Goal: Task Accomplishment & Management: Manage account settings

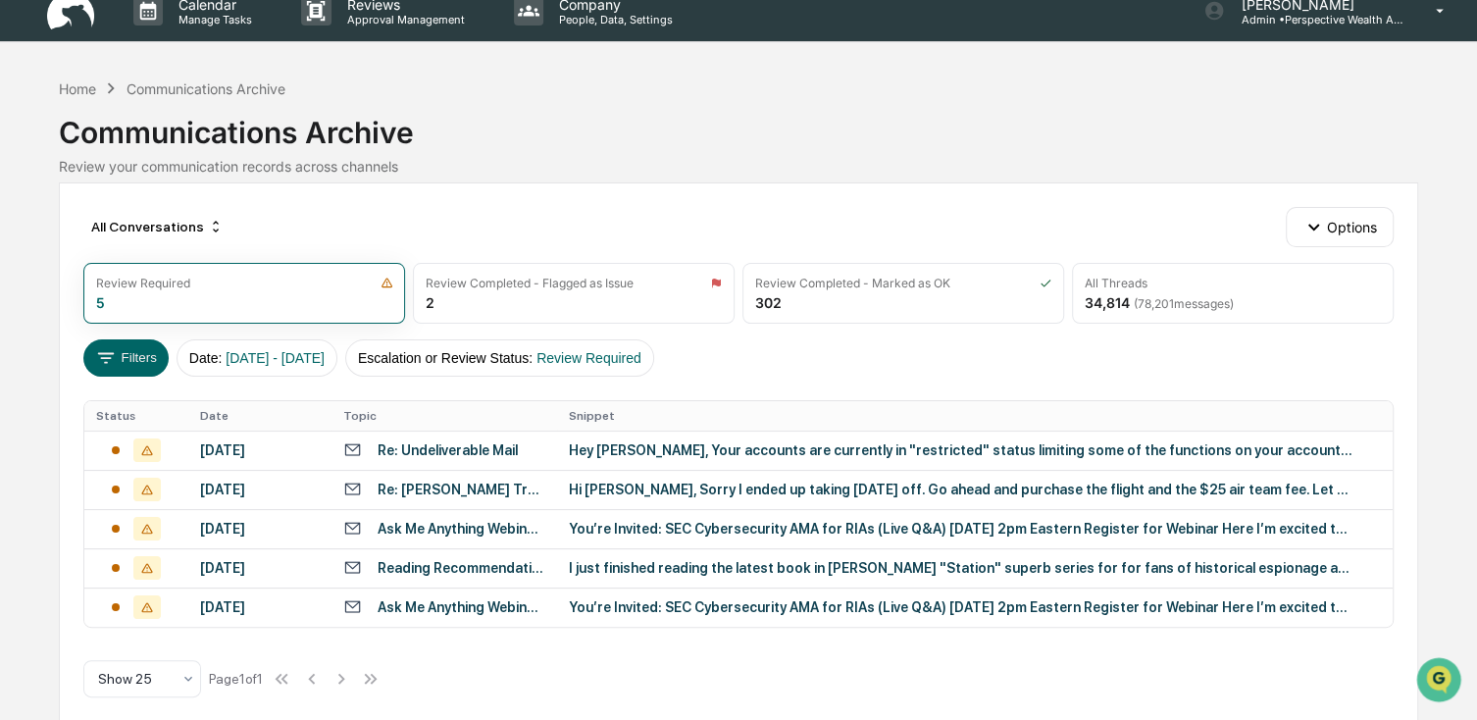
scroll to position [38, 0]
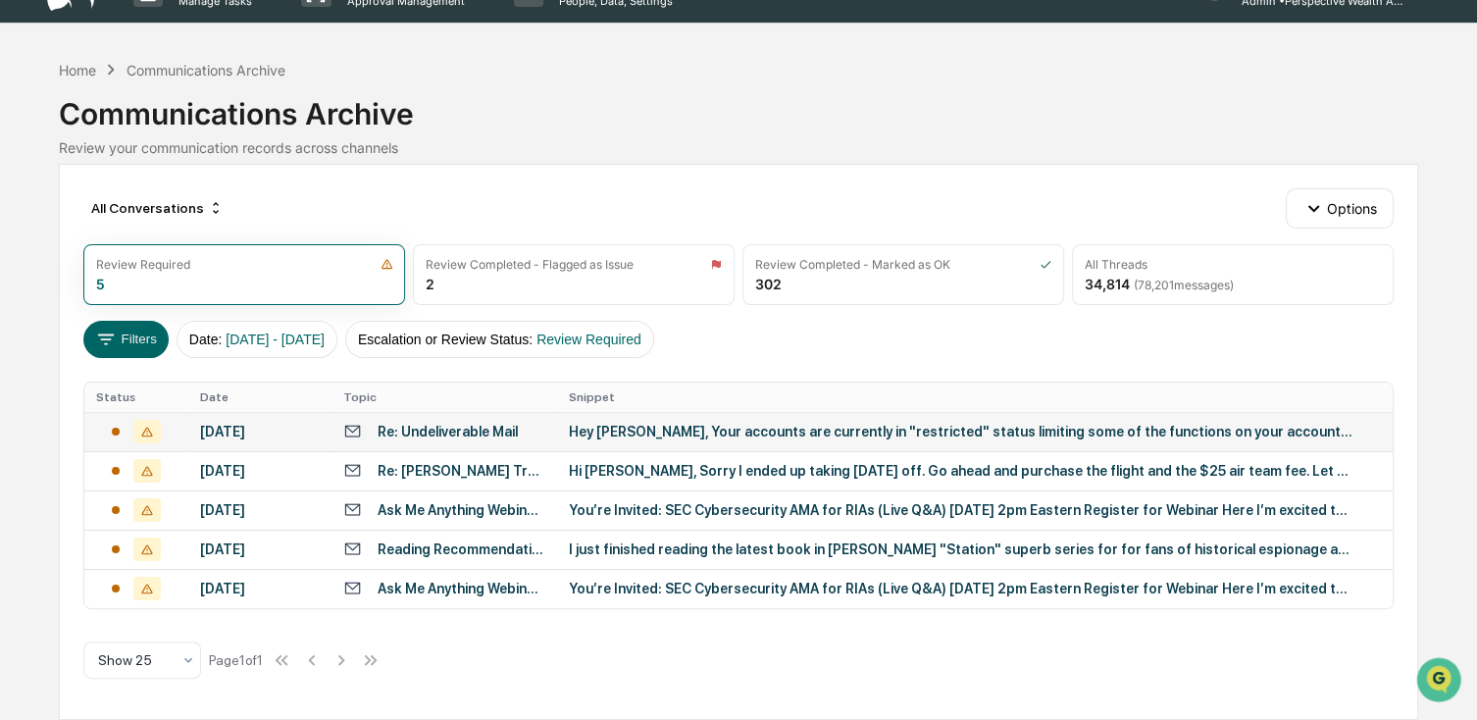
click at [218, 429] on div "[DATE]" at bounding box center [260, 432] width 121 height 16
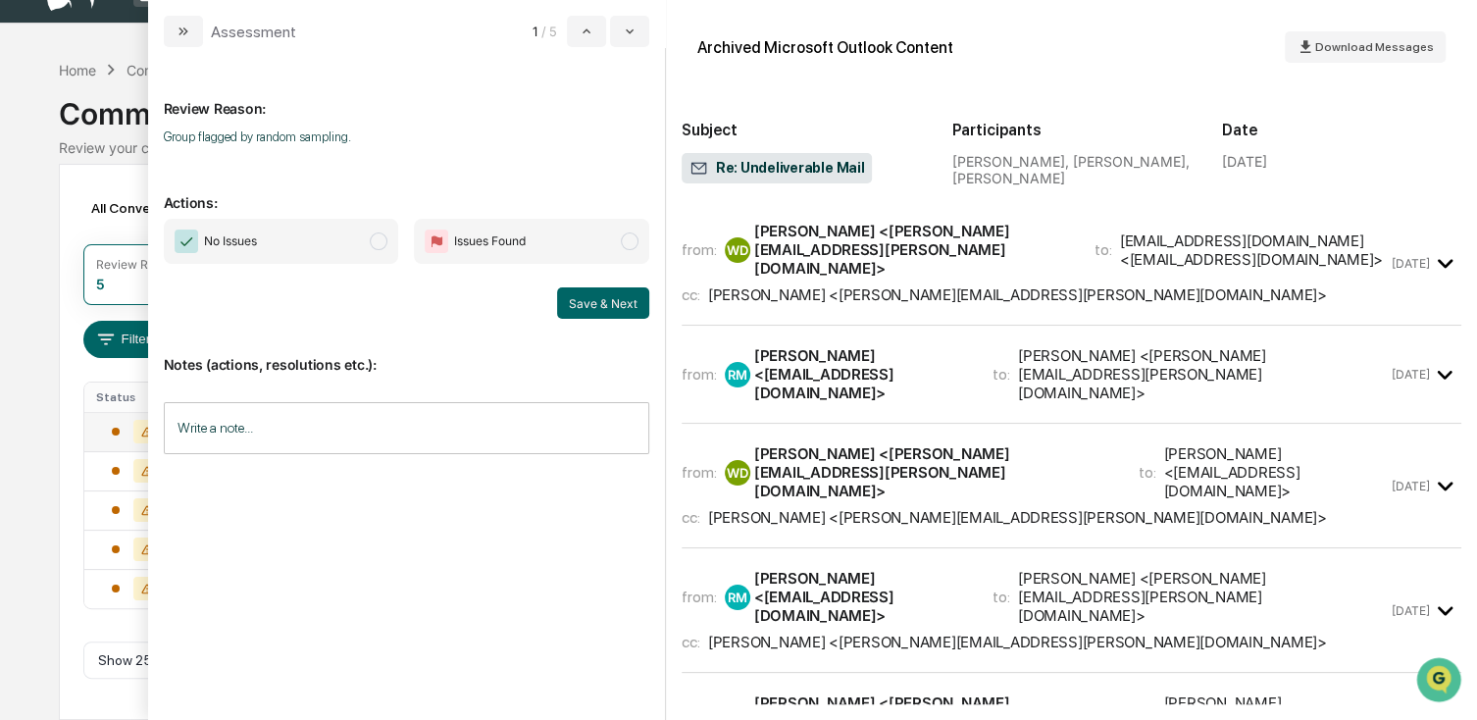
click at [326, 249] on span "No Issues" at bounding box center [281, 241] width 235 height 45
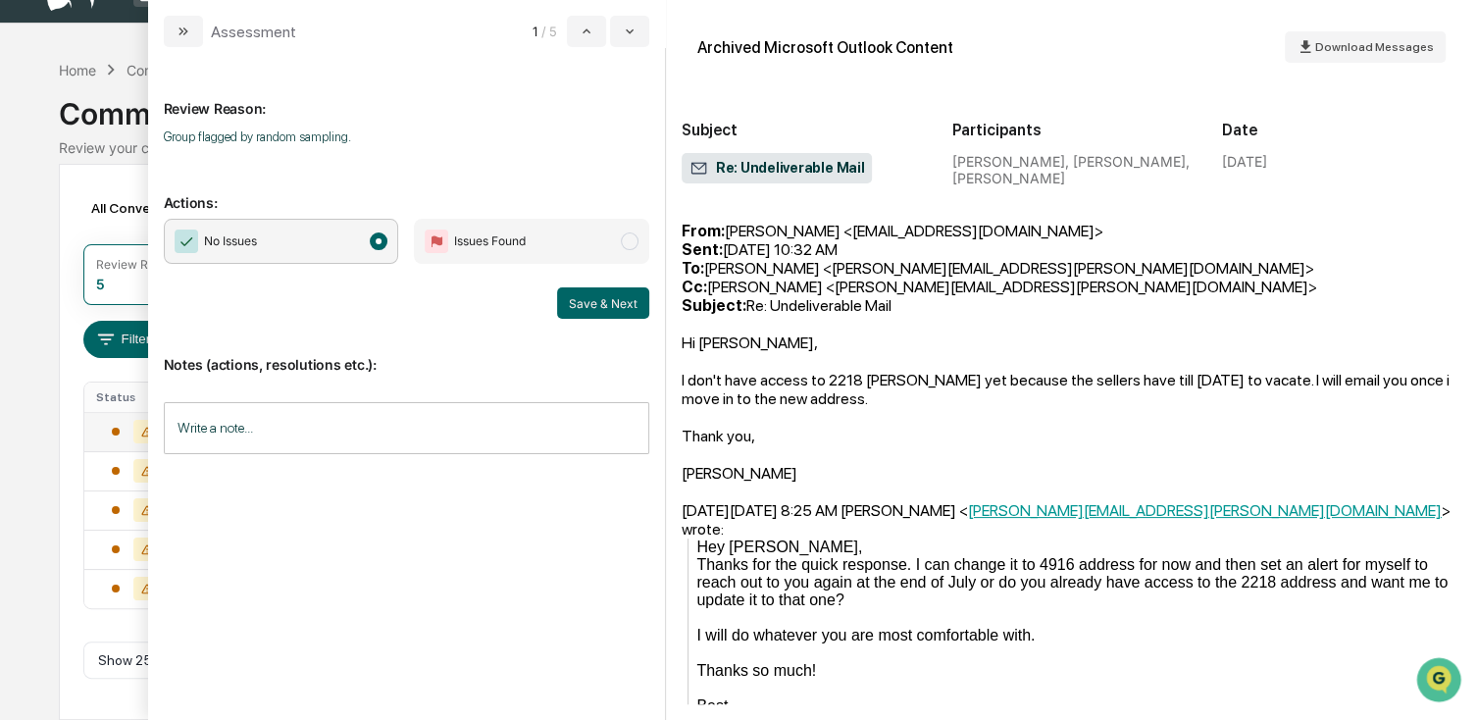
scroll to position [1373, 0]
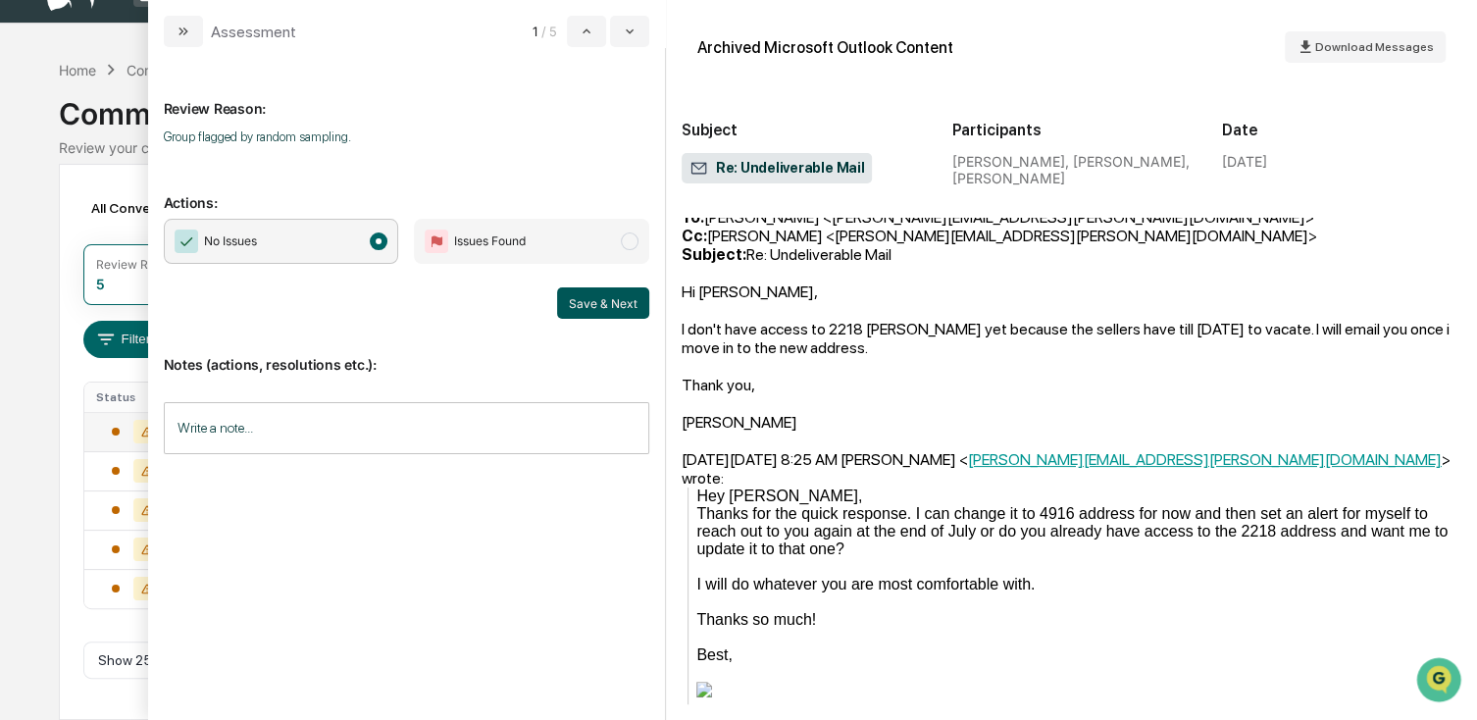
click at [585, 292] on button "Save & Next" at bounding box center [603, 302] width 92 height 31
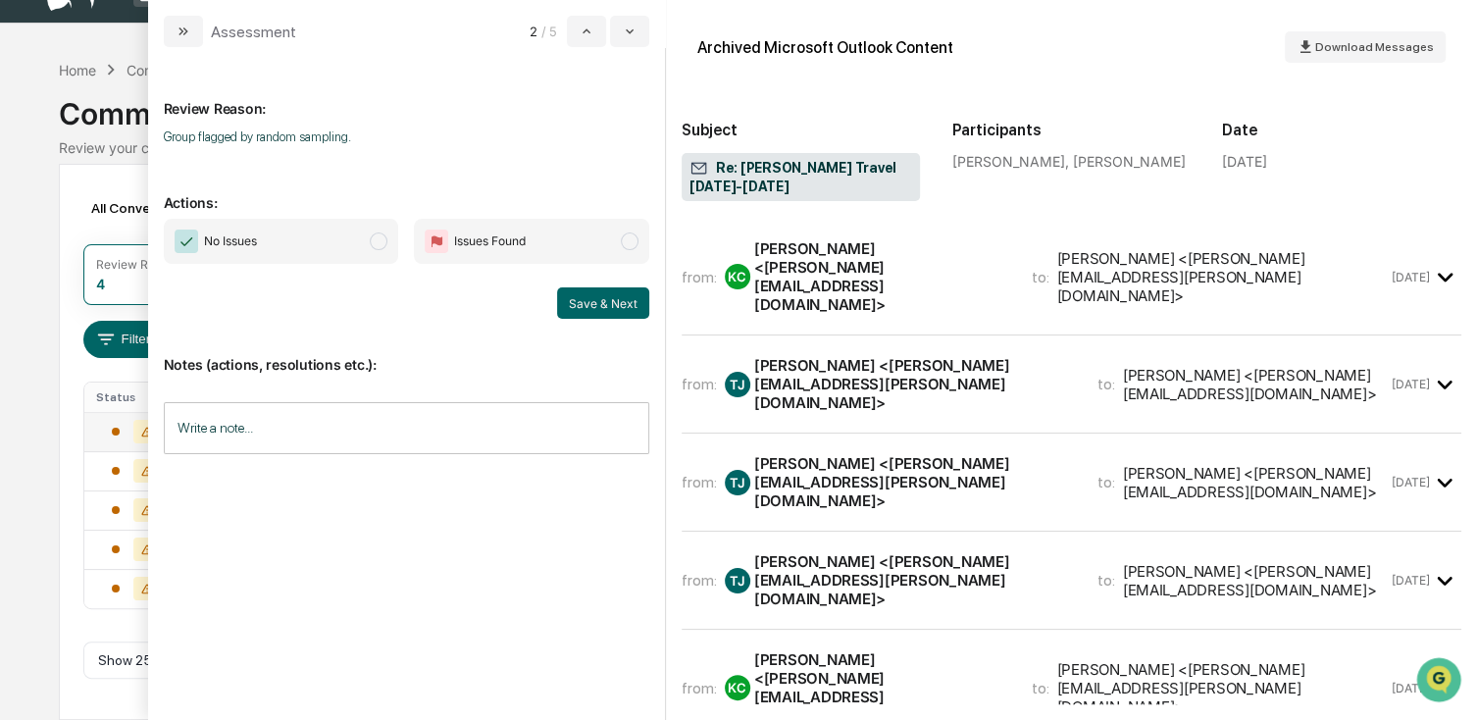
click at [276, 241] on span "No Issues" at bounding box center [281, 241] width 235 height 45
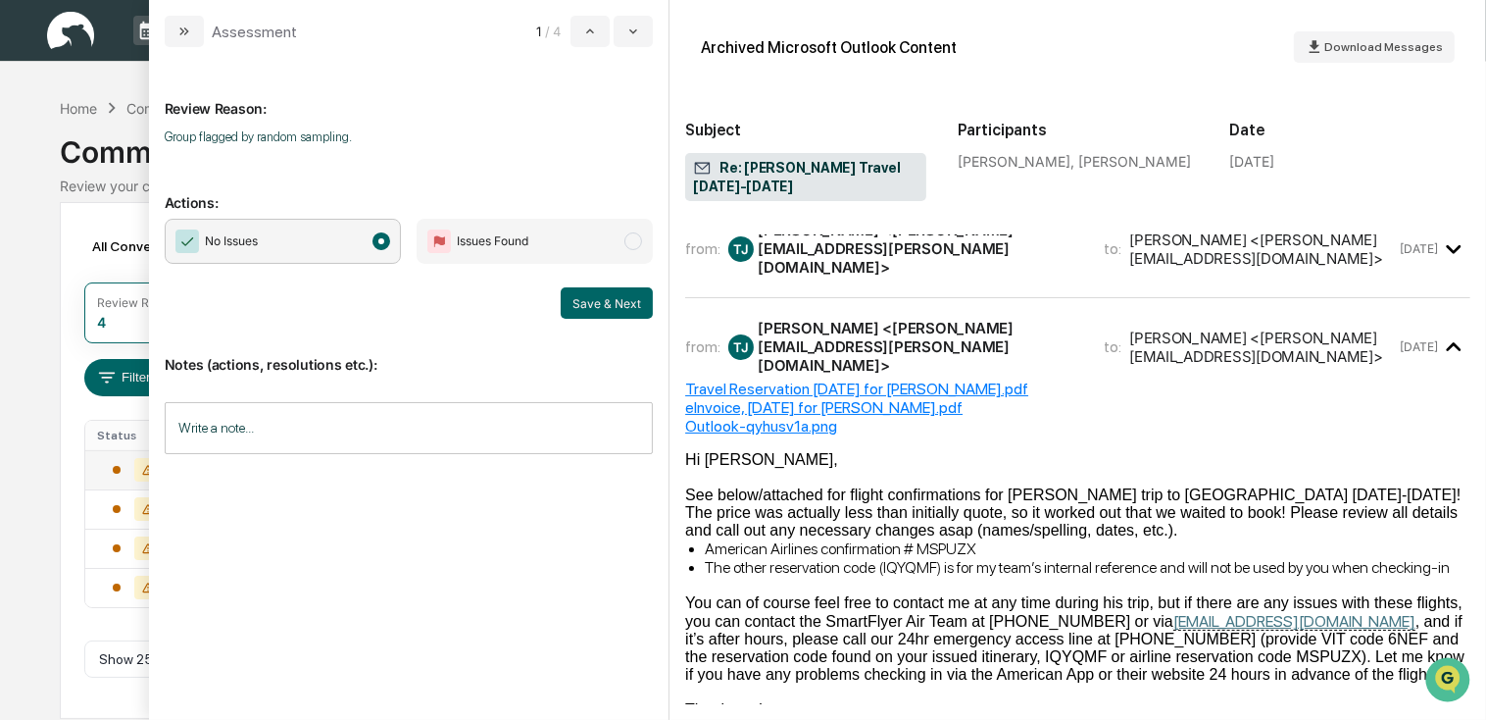
scroll to position [490, 0]
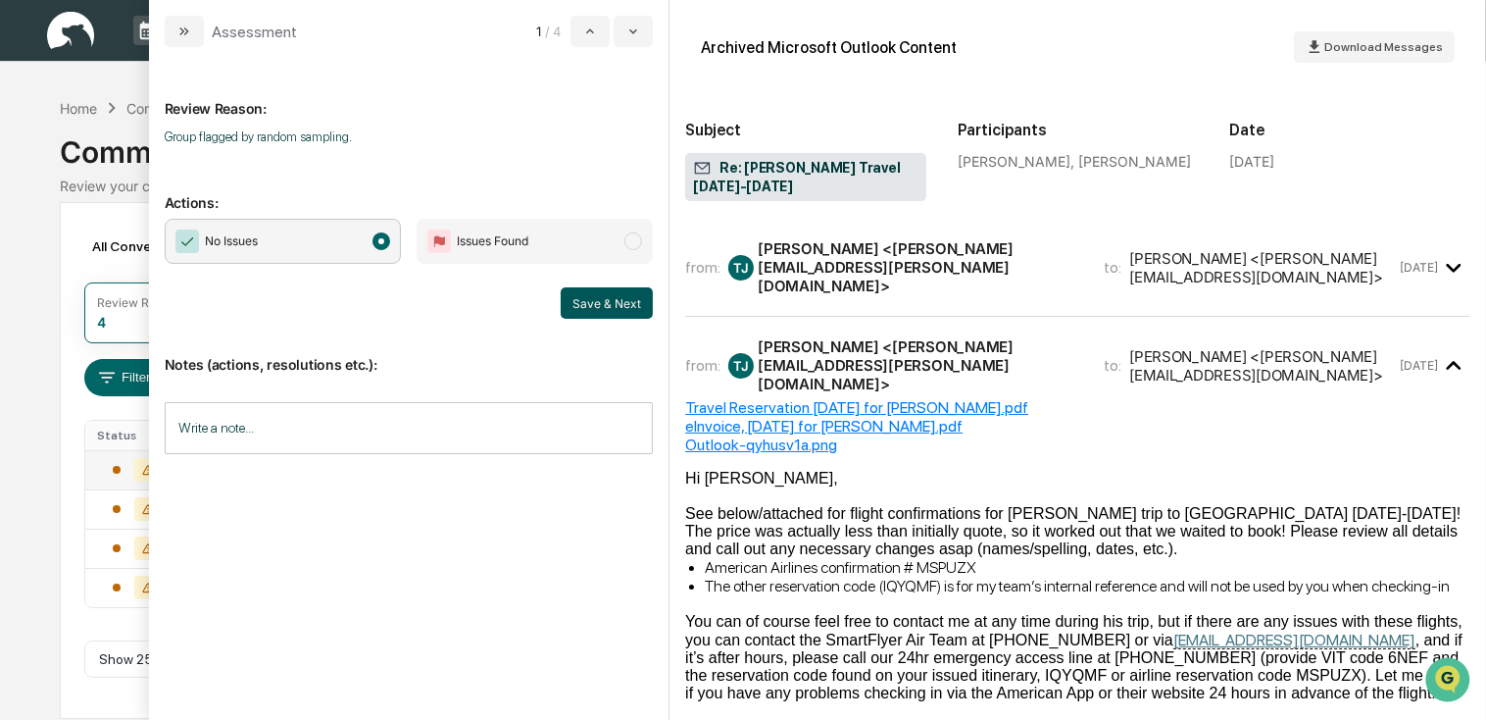
click at [585, 306] on button "Save & Next" at bounding box center [607, 302] width 92 height 31
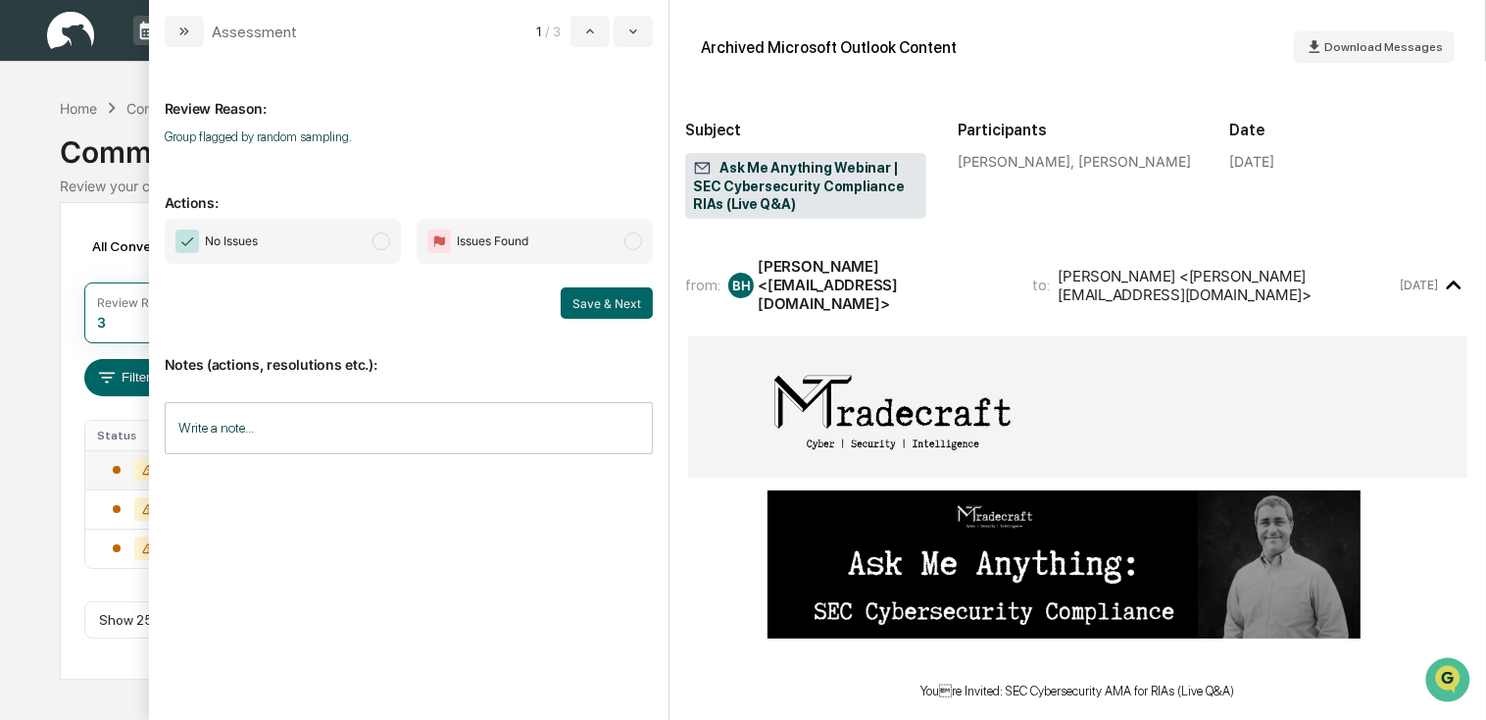
click at [338, 231] on span "No Issues" at bounding box center [283, 241] width 236 height 45
drag, startPoint x: 606, startPoint y: 299, endPoint x: 615, endPoint y: 305, distance: 10.6
click at [606, 299] on button "Save & Next" at bounding box center [607, 302] width 92 height 31
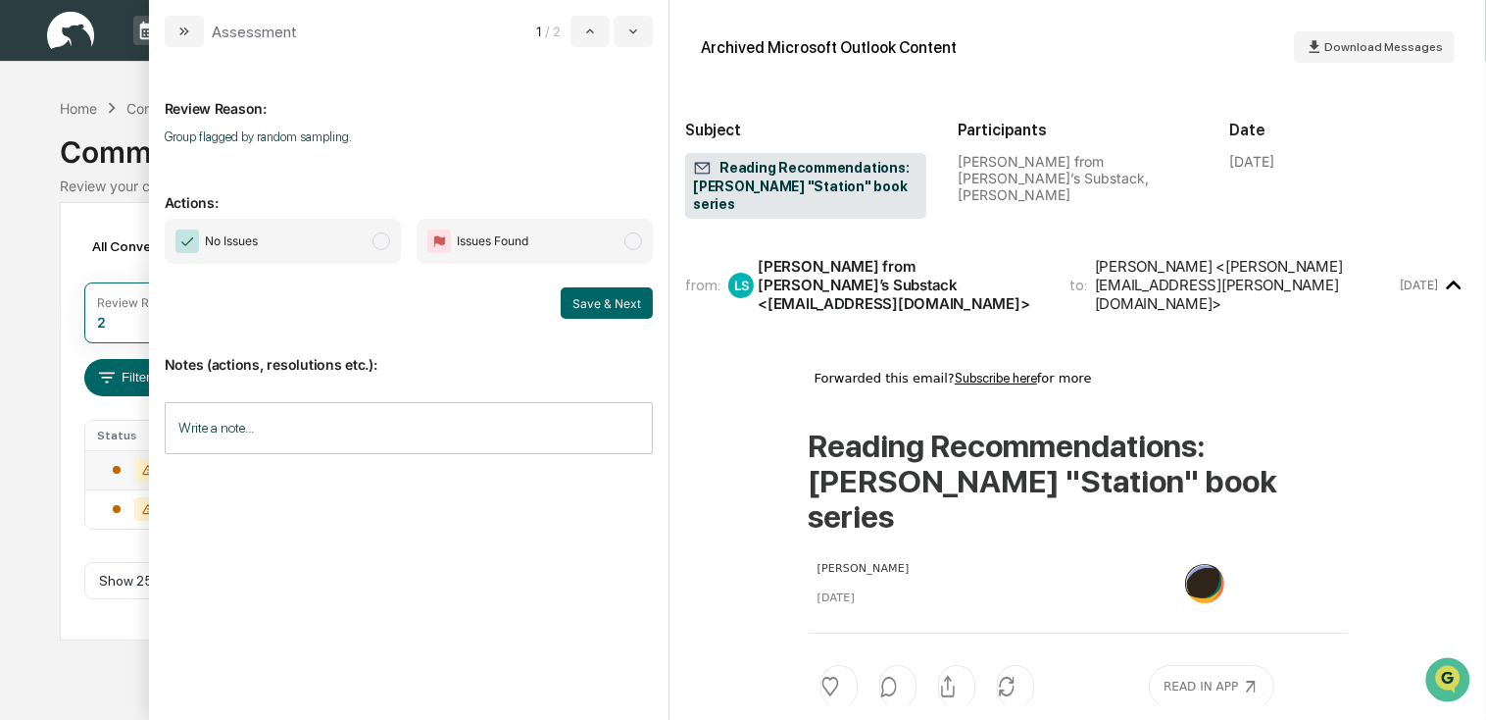
click at [279, 226] on span "No Issues" at bounding box center [283, 241] width 236 height 45
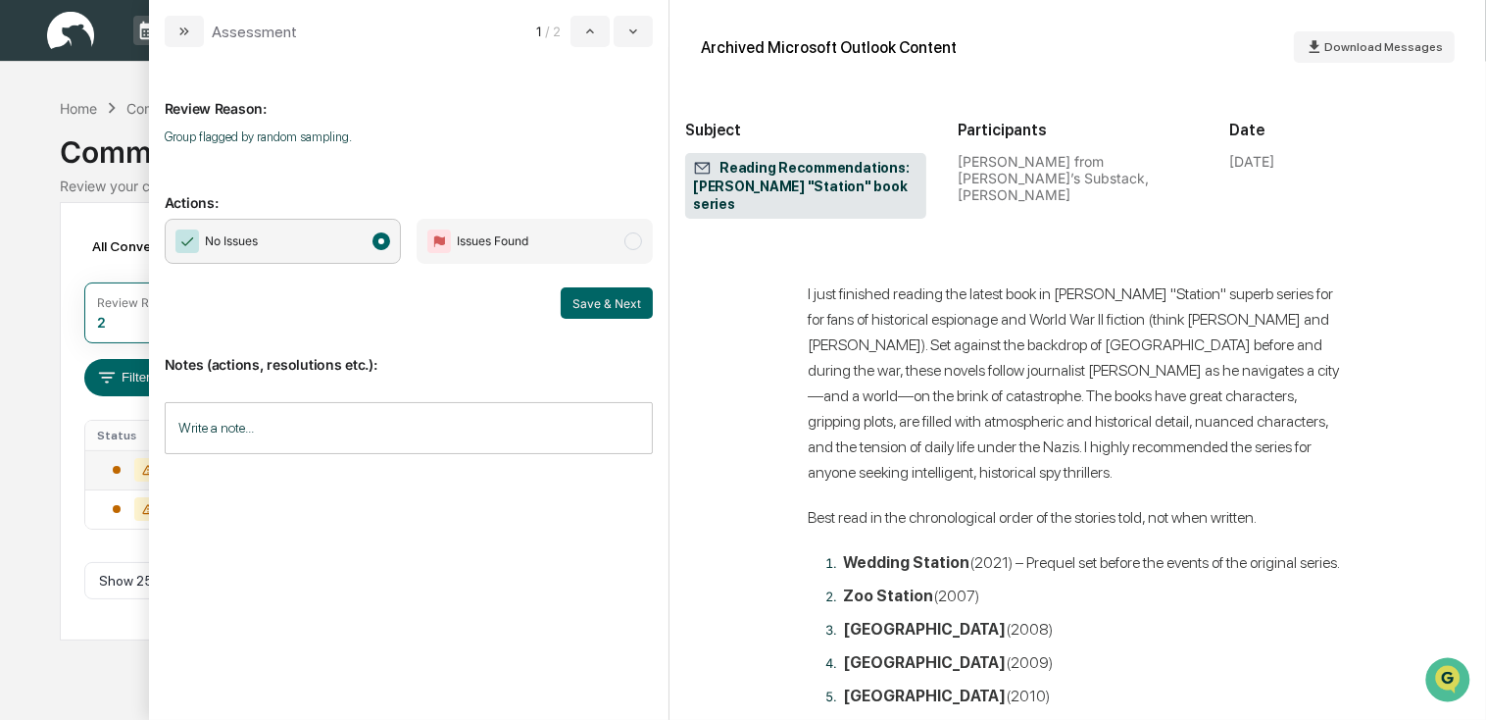
scroll to position [686, 0]
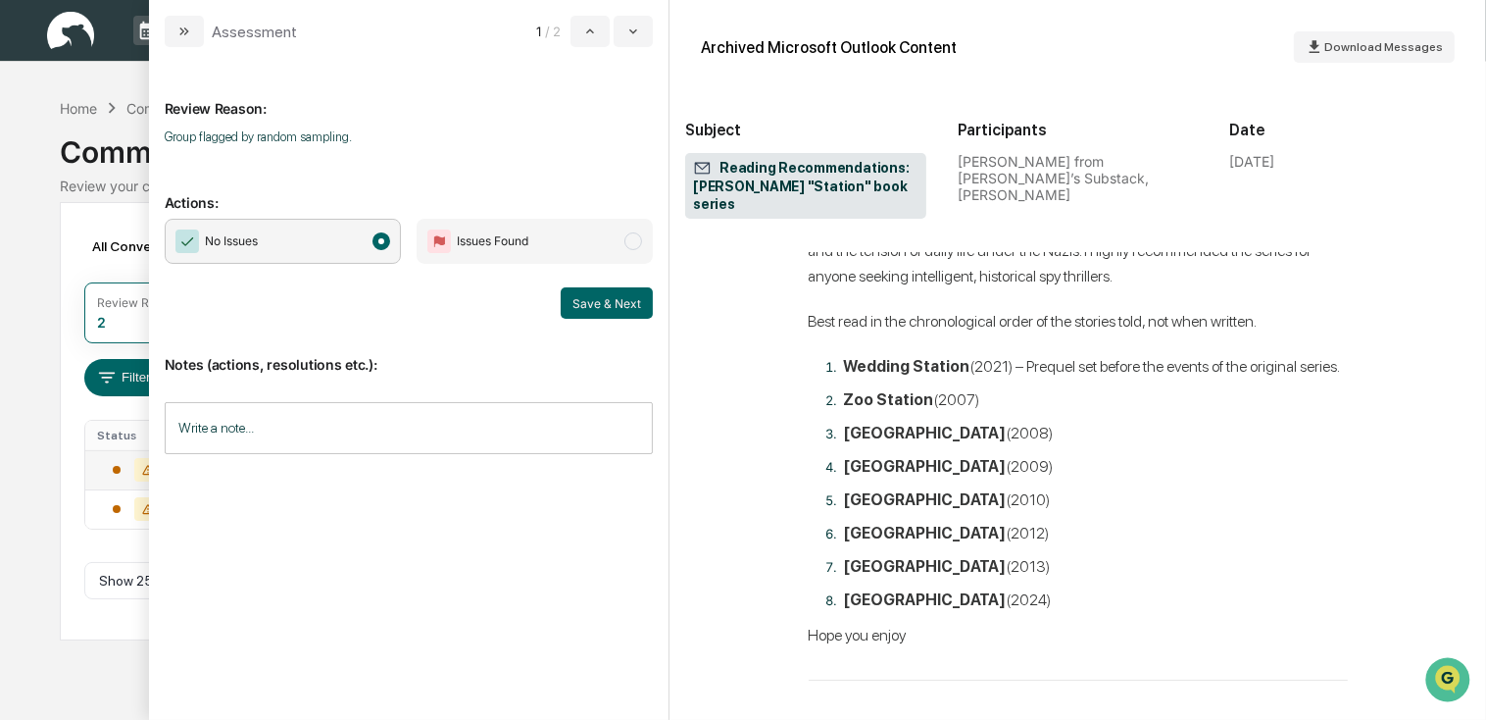
click at [874, 357] on strong "Wedding Station" at bounding box center [907, 366] width 126 height 19
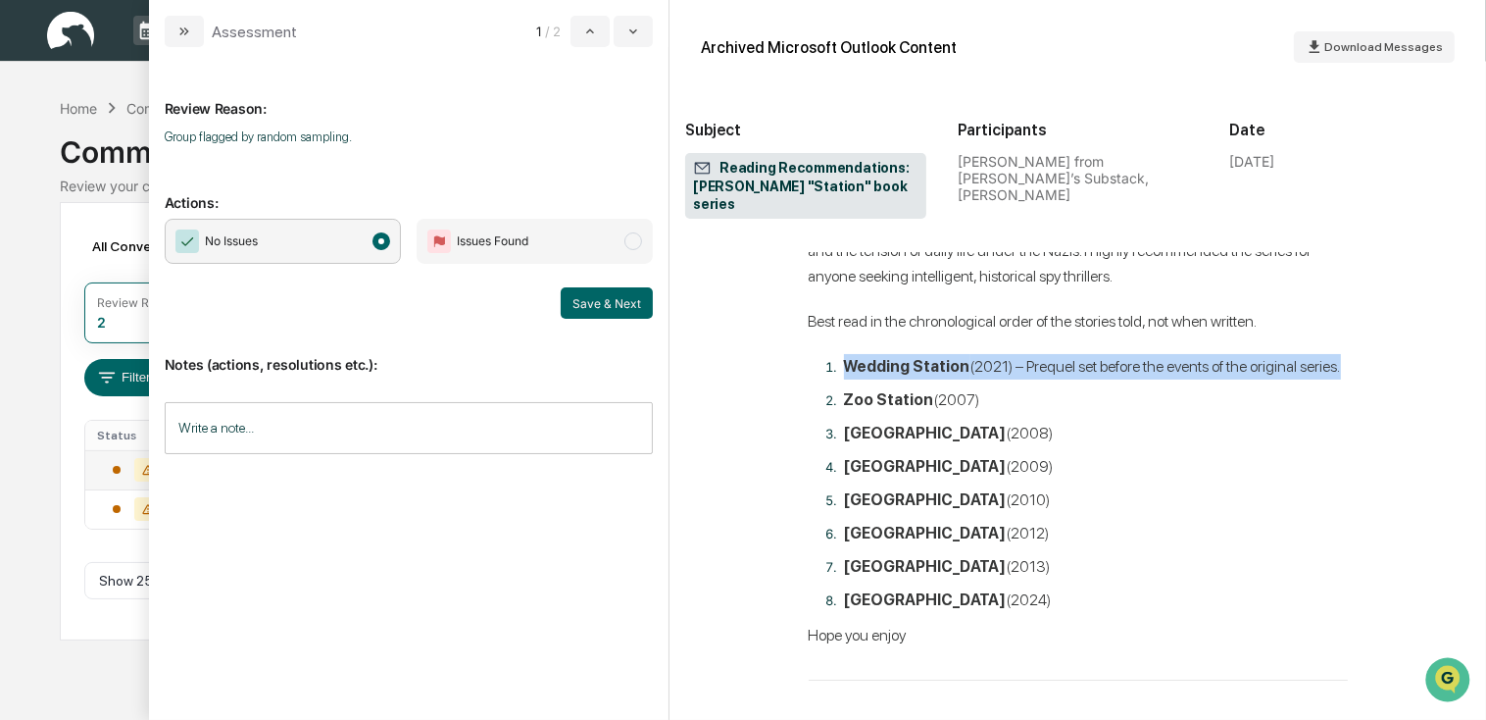
click at [874, 357] on strong "Wedding Station" at bounding box center [907, 366] width 126 height 19
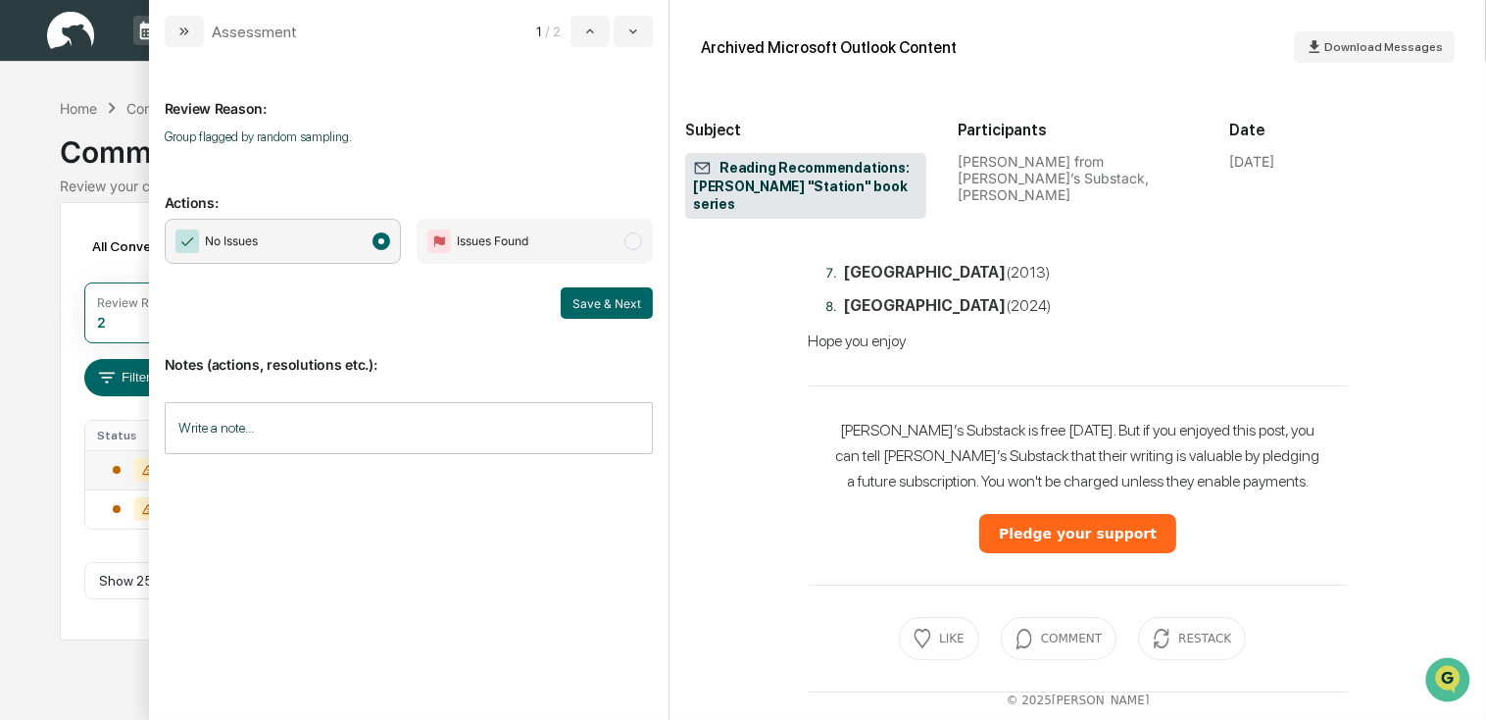
scroll to position [1077, 0]
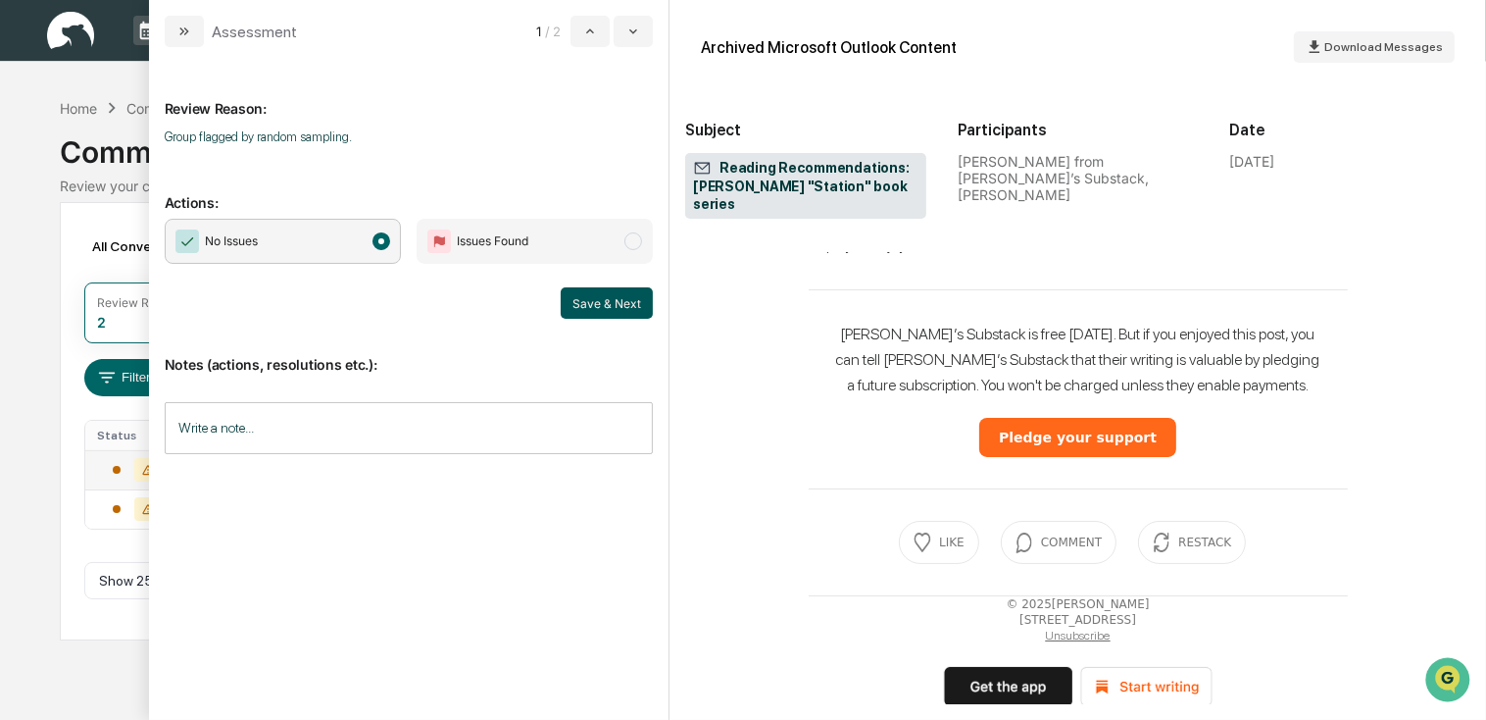
click at [600, 302] on button "Save & Next" at bounding box center [607, 302] width 92 height 31
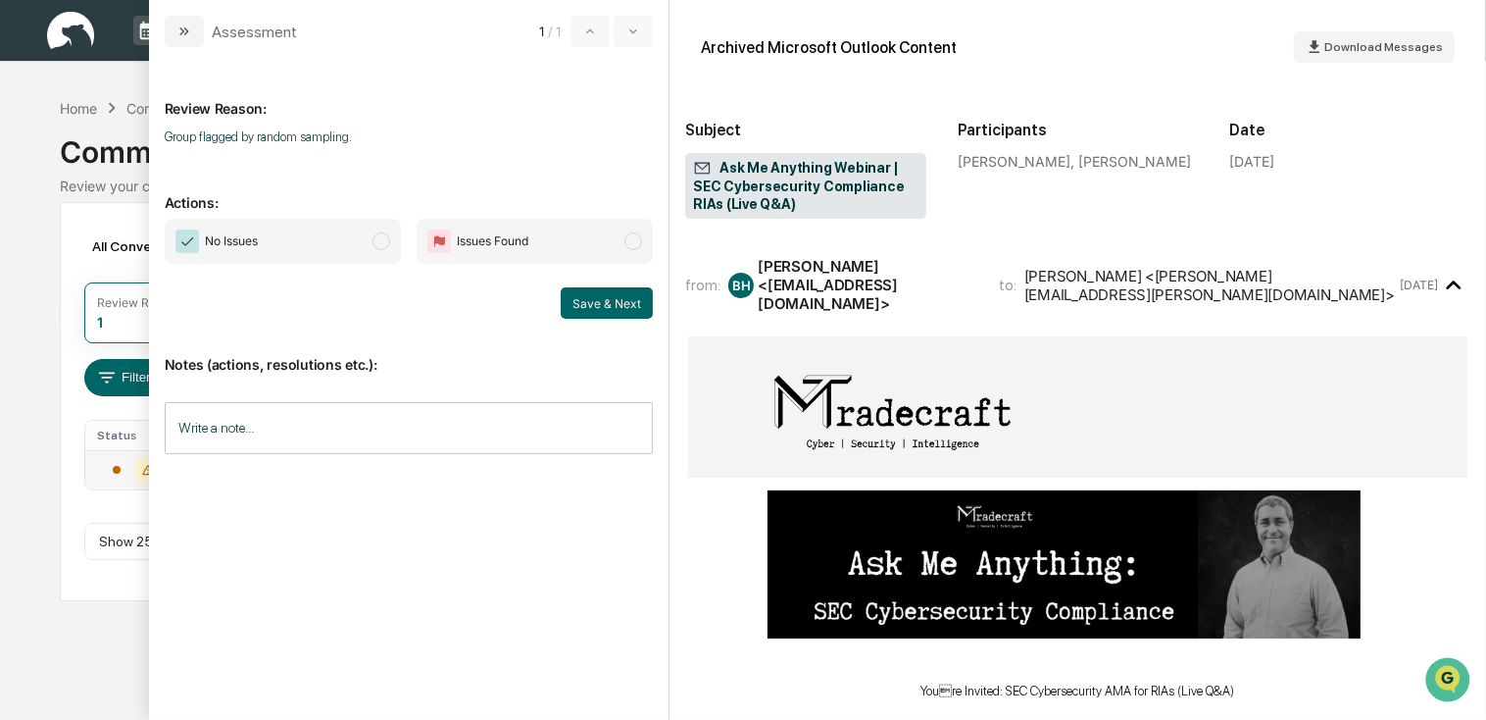
click at [369, 273] on div "No Issues Issues Found Save & Next" at bounding box center [409, 269] width 489 height 100
click at [358, 253] on span "No Issues" at bounding box center [283, 241] width 236 height 45
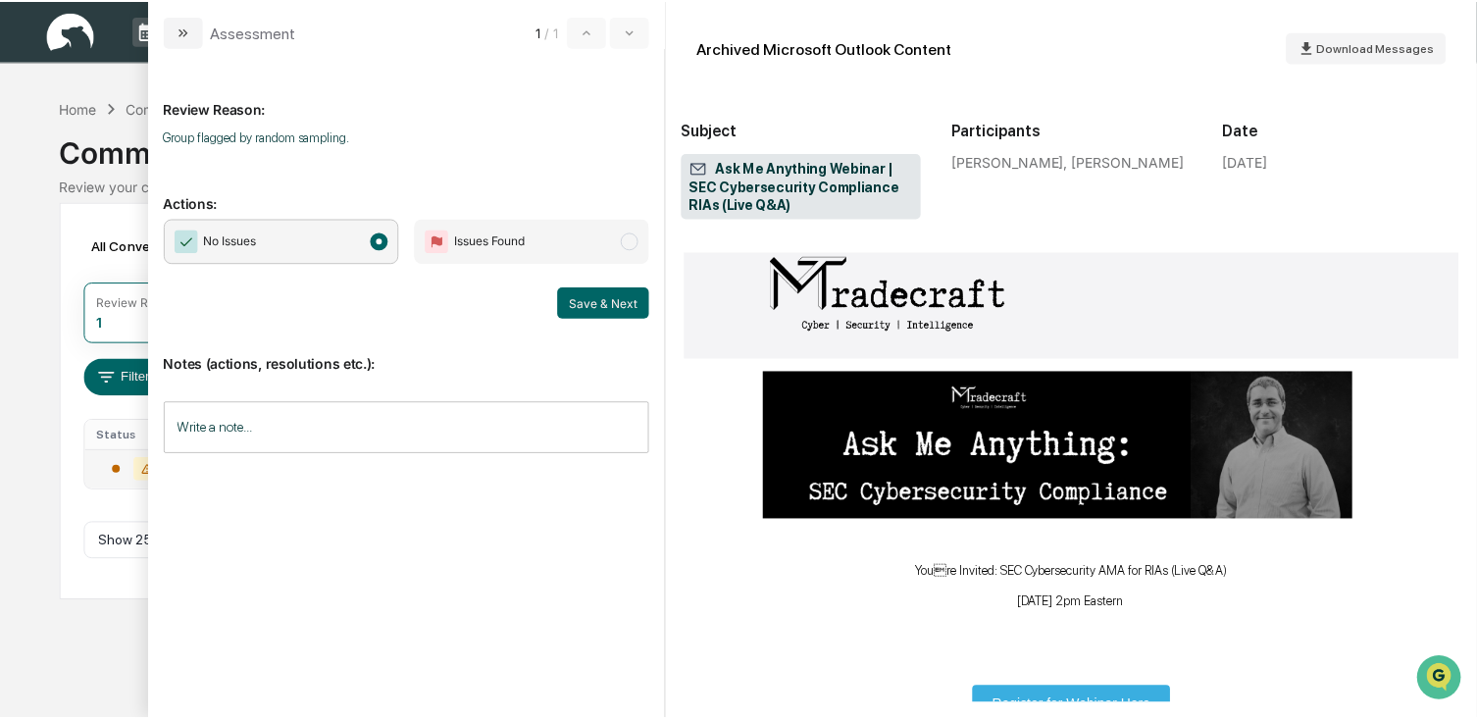
scroll to position [294, 0]
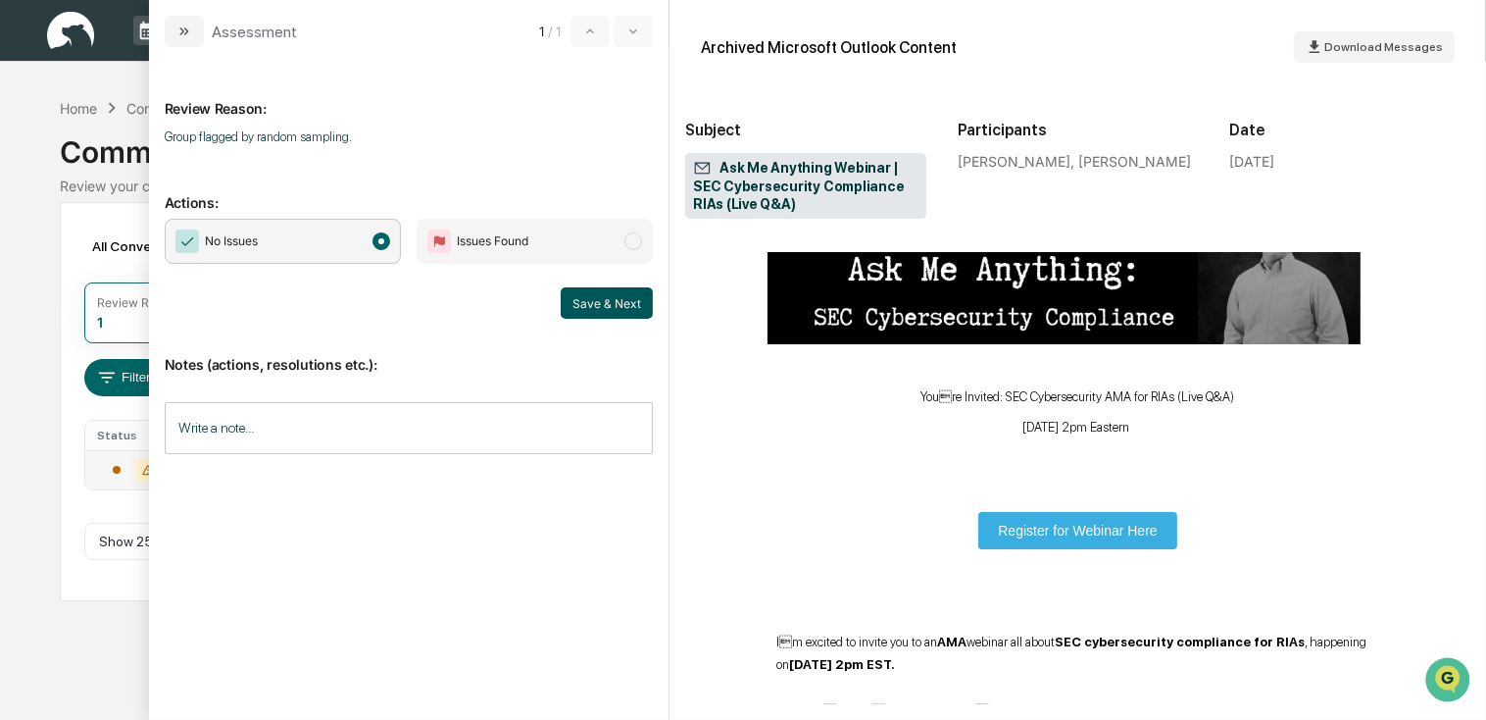
click at [594, 286] on div "No Issues Issues Found Save & Next" at bounding box center [409, 269] width 489 height 100
click at [600, 292] on button "Save & Next" at bounding box center [607, 302] width 92 height 31
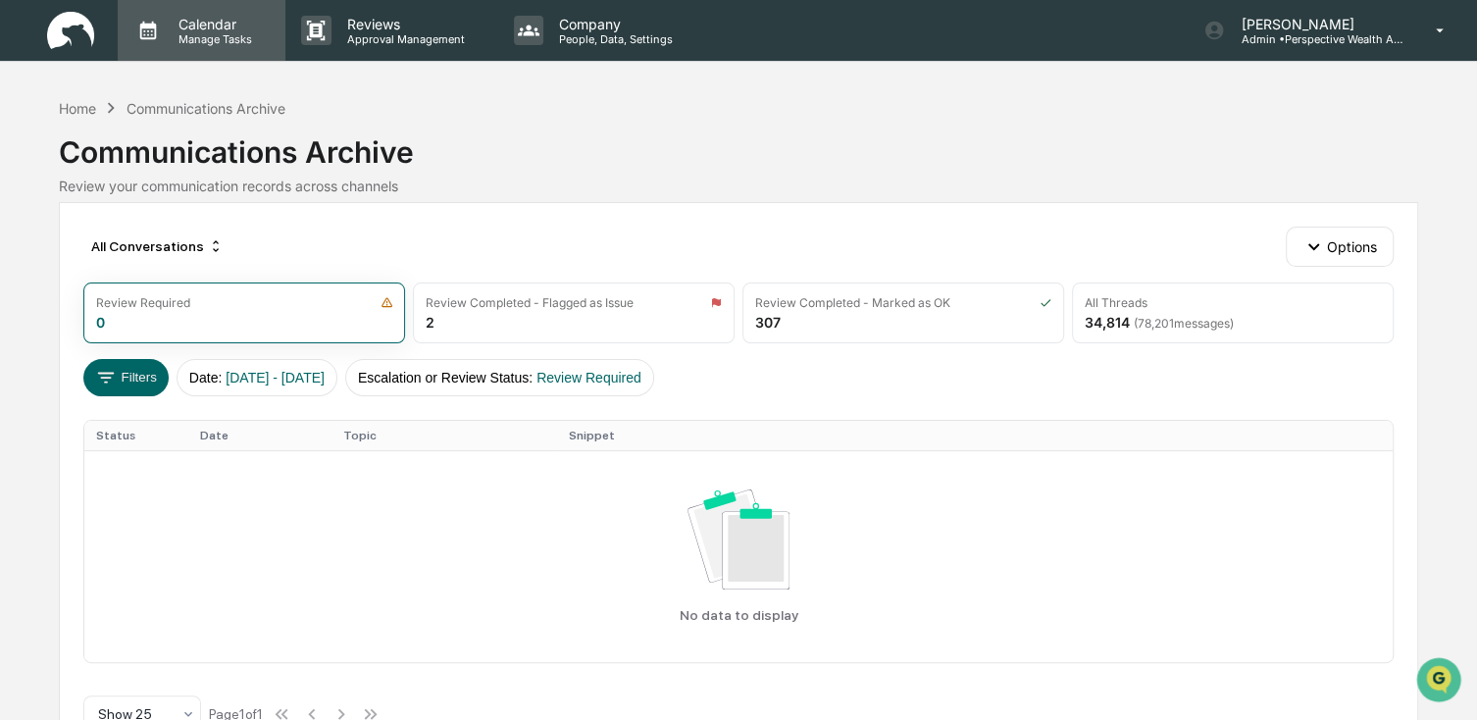
click at [185, 16] on p "Calendar" at bounding box center [212, 24] width 99 height 17
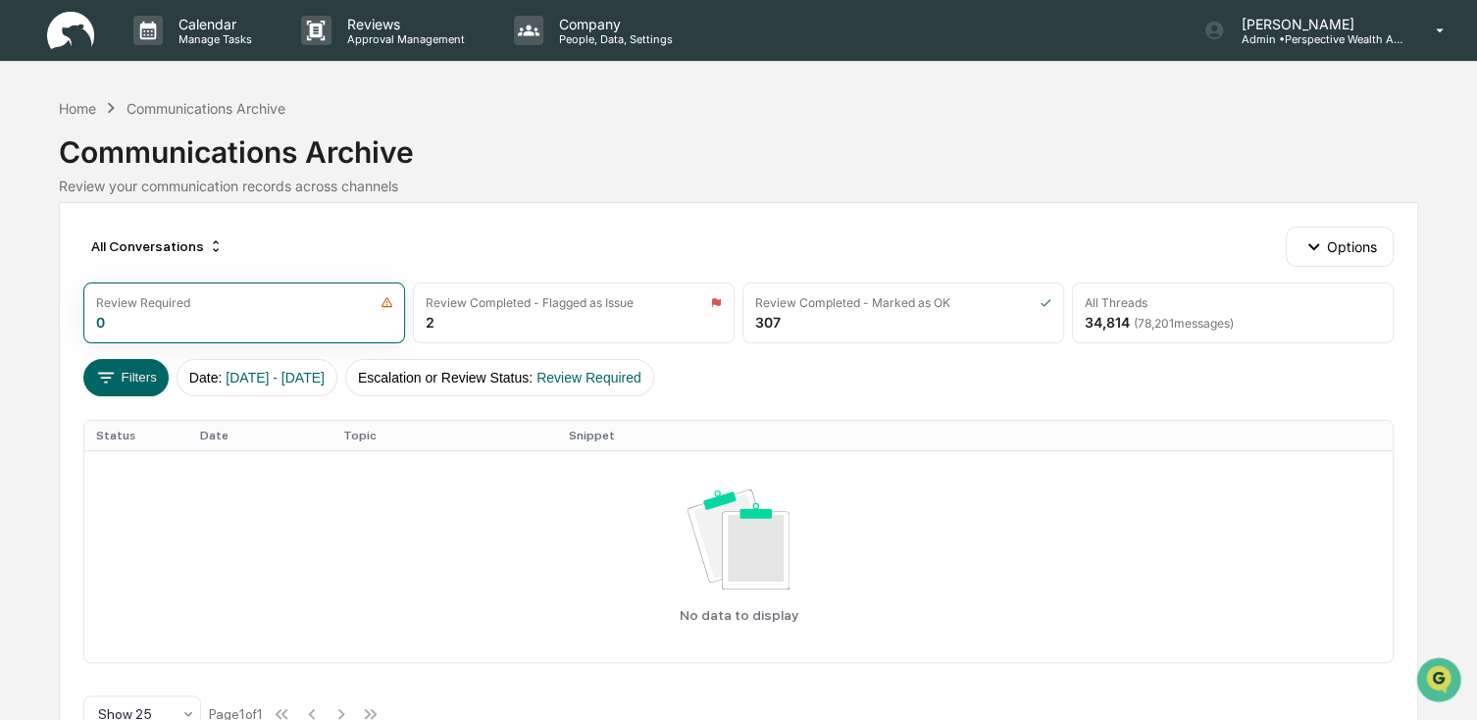
click at [54, 25] on img at bounding box center [70, 31] width 47 height 38
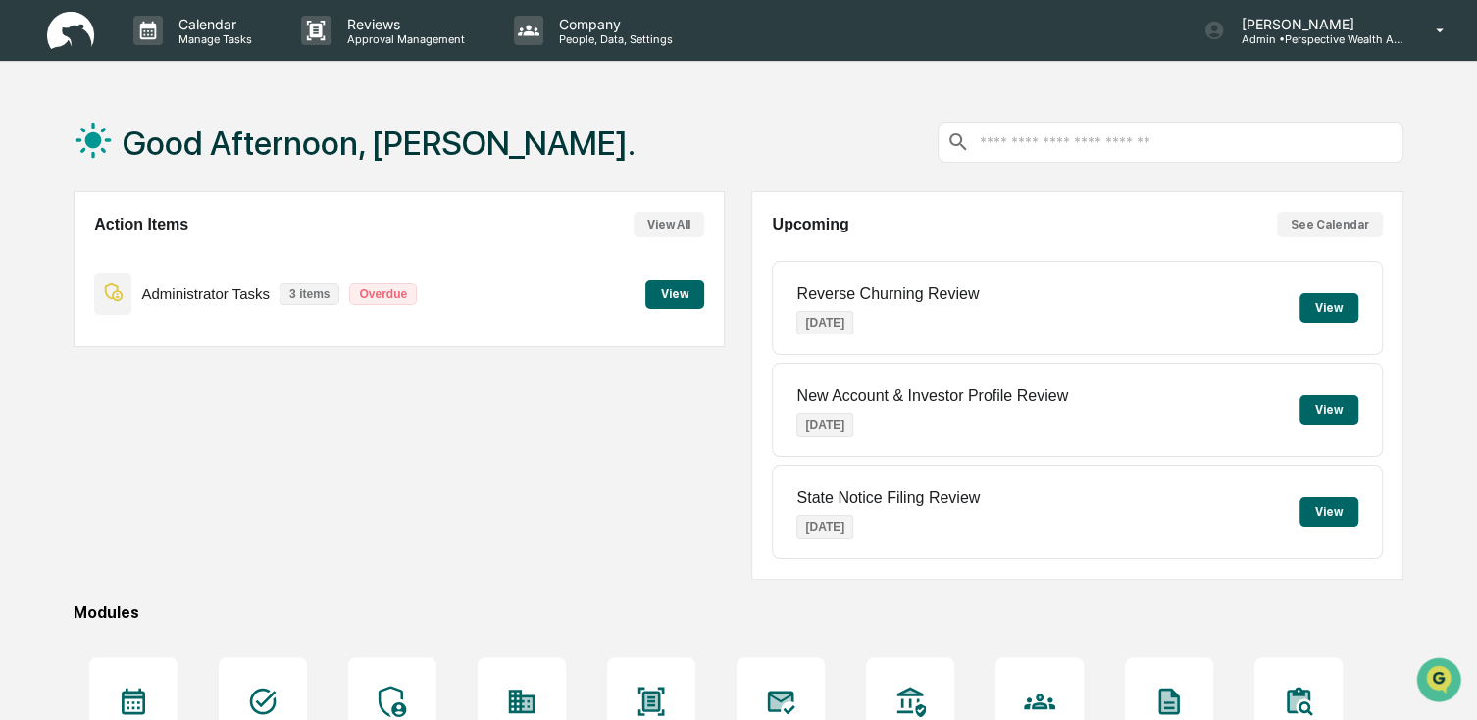
click at [691, 301] on button "View" at bounding box center [674, 293] width 59 height 29
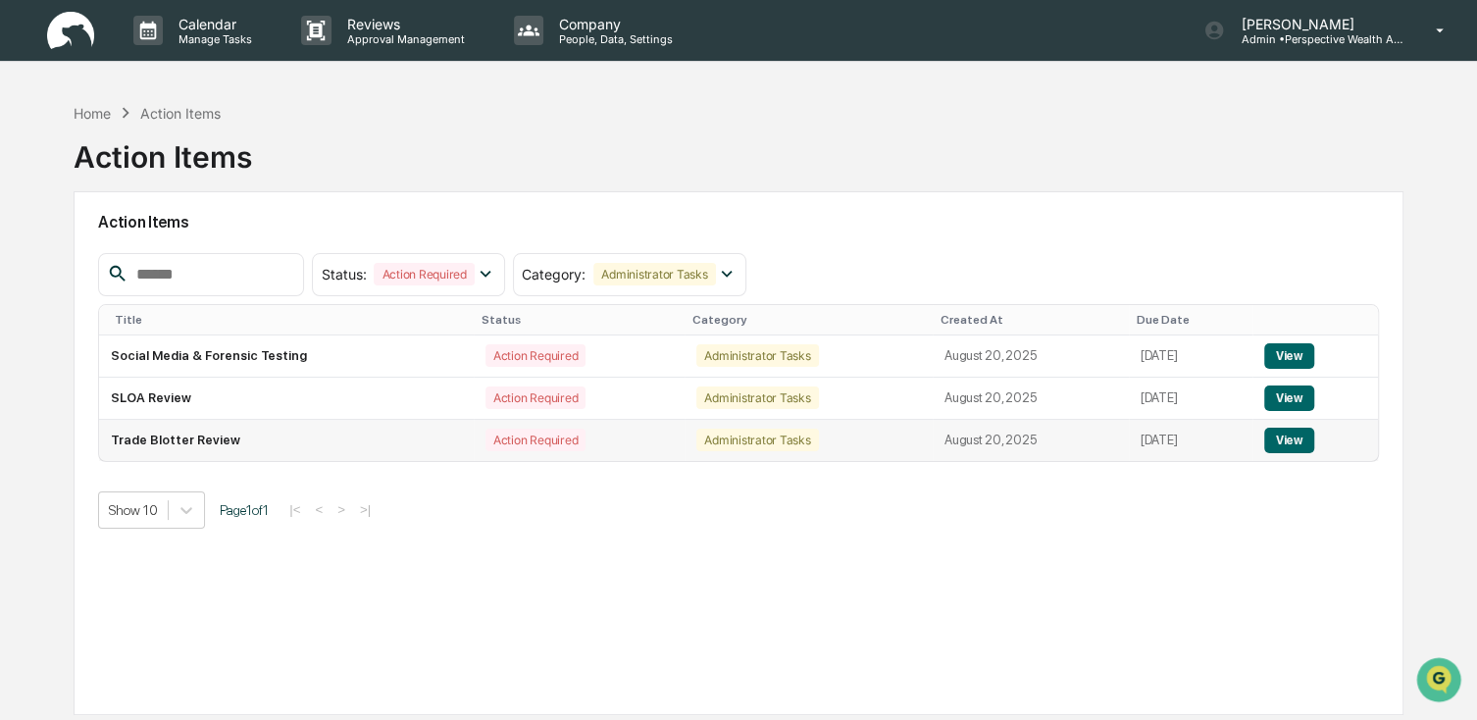
click at [305, 442] on td "Trade Blotter Review" at bounding box center [286, 440] width 375 height 41
click at [581, 36] on p "People, Data, Settings" at bounding box center [612, 39] width 139 height 14
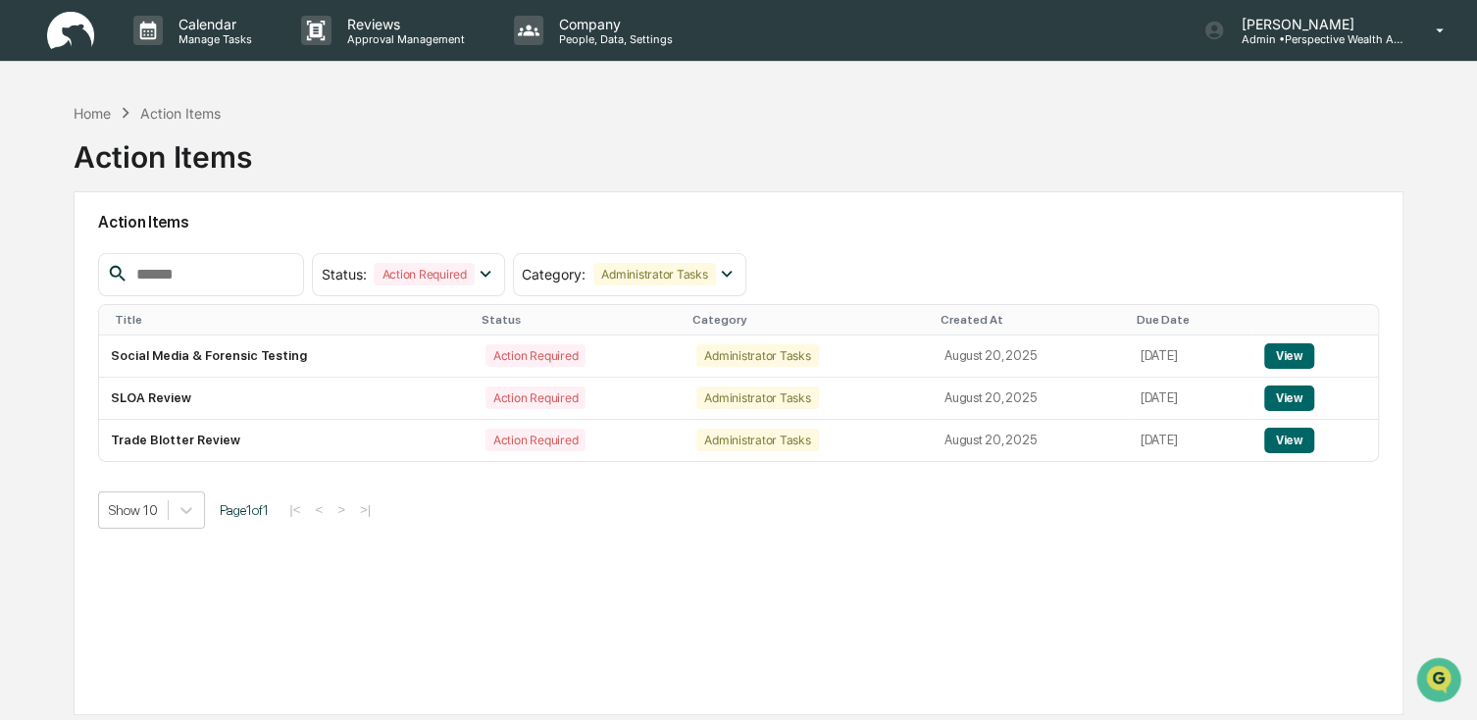
click at [65, 33] on img at bounding box center [70, 31] width 47 height 38
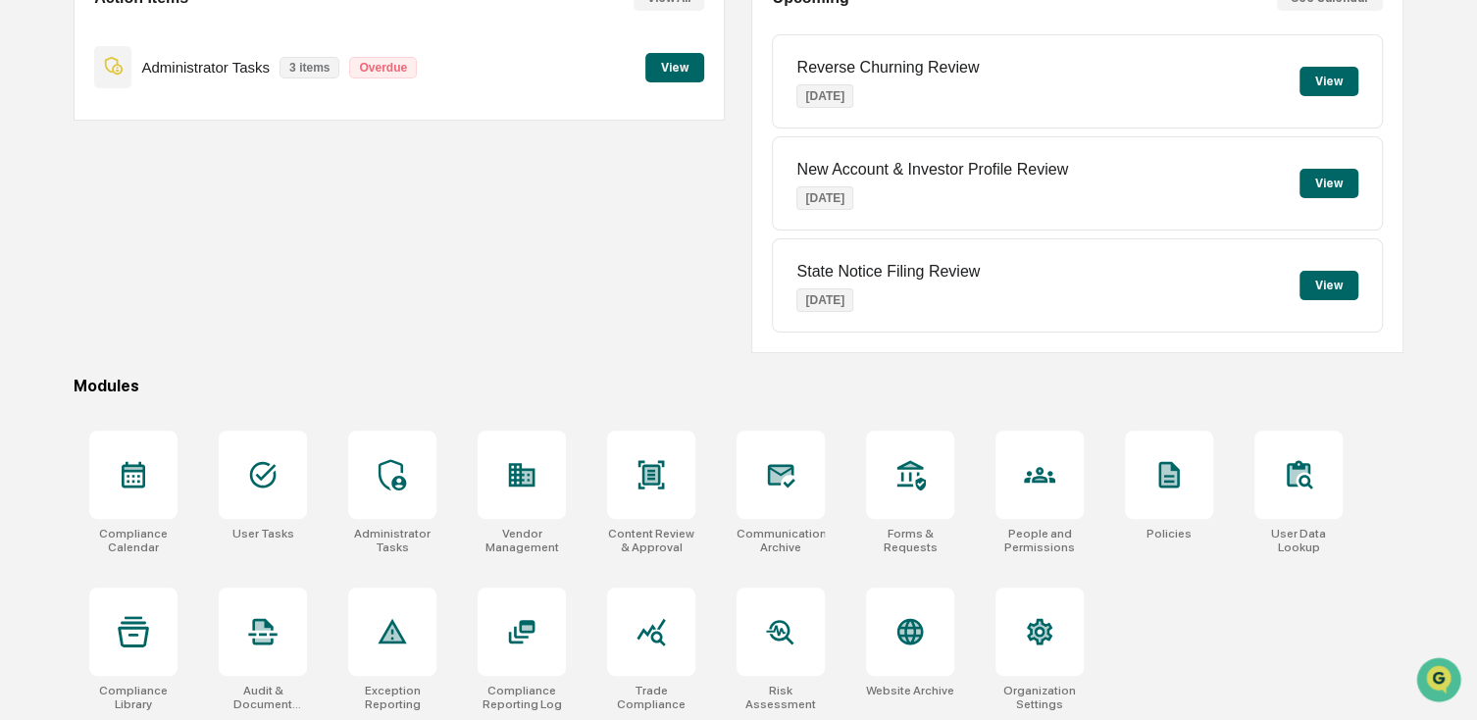
scroll to position [230, 0]
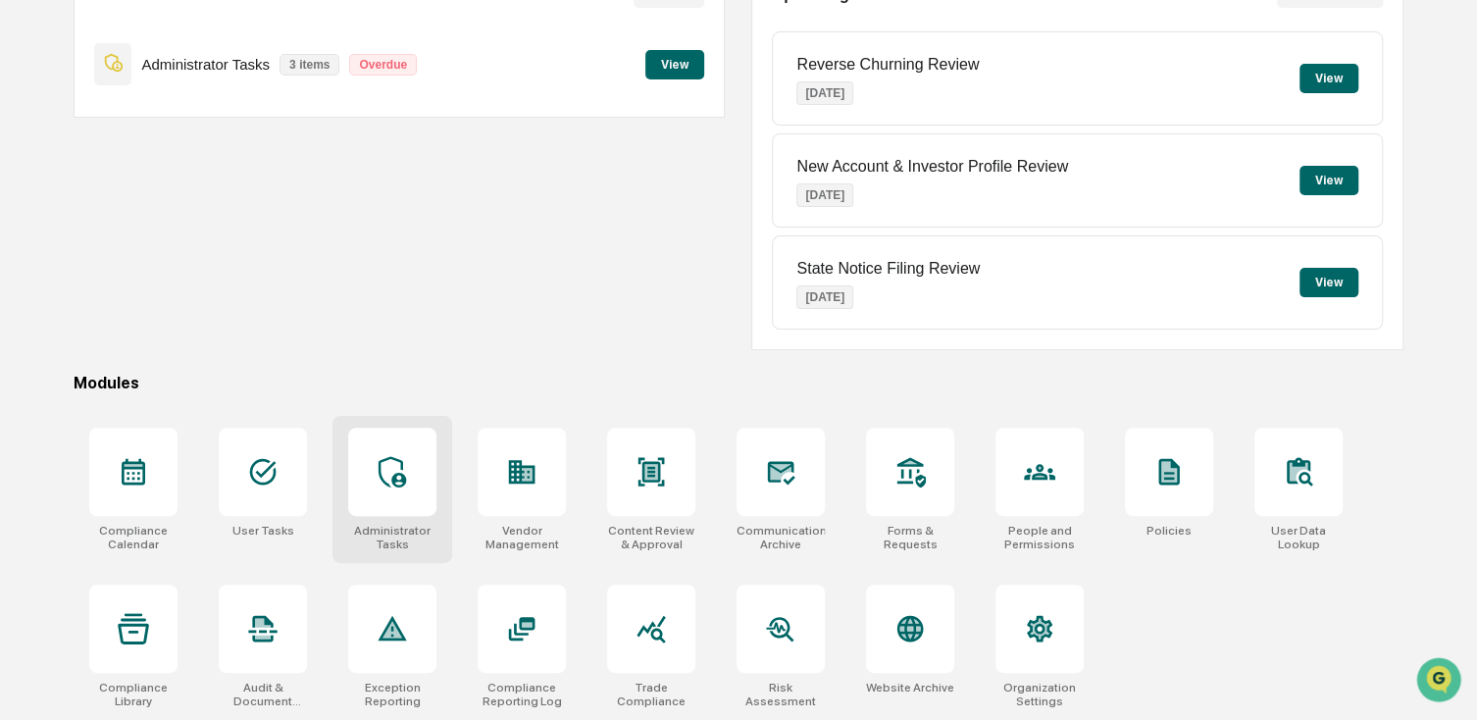
click at [359, 519] on div "Administrator Tasks" at bounding box center [392, 489] width 120 height 147
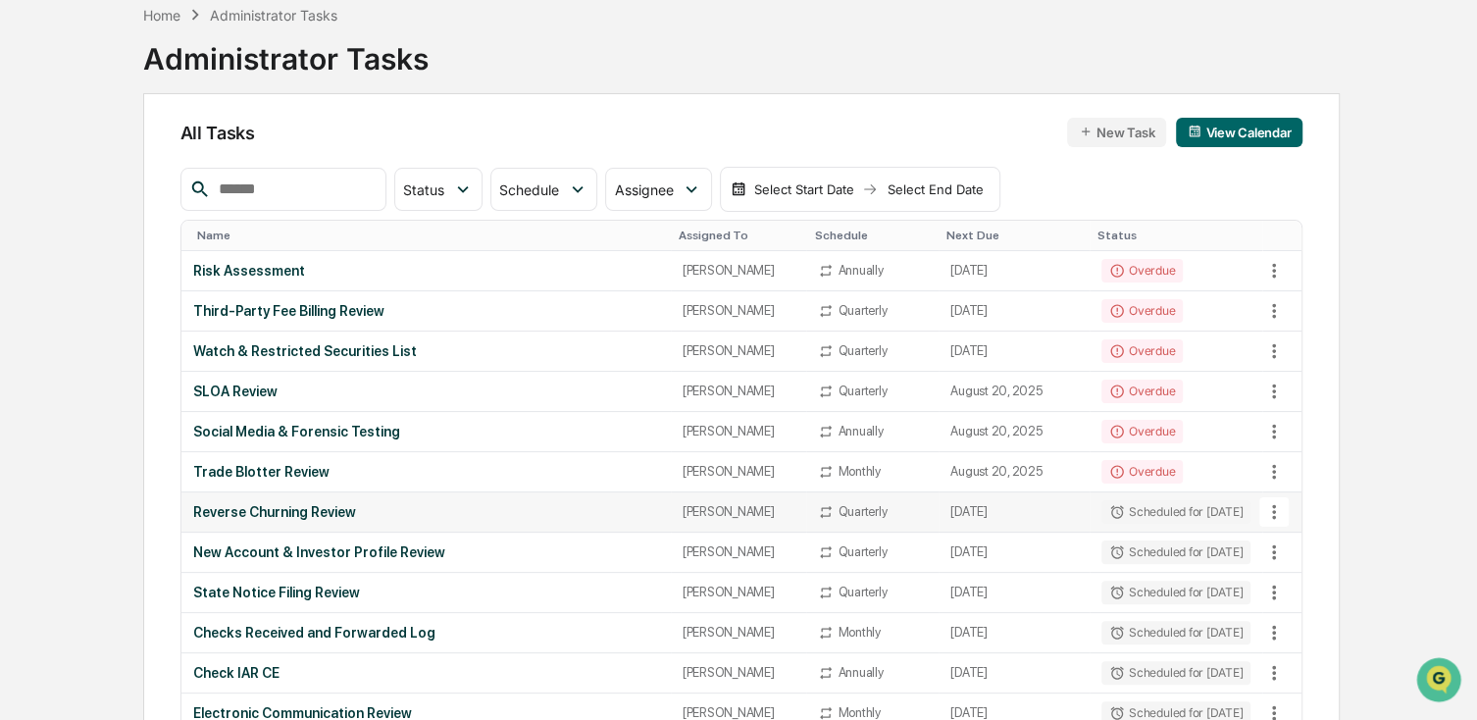
scroll to position [196, 0]
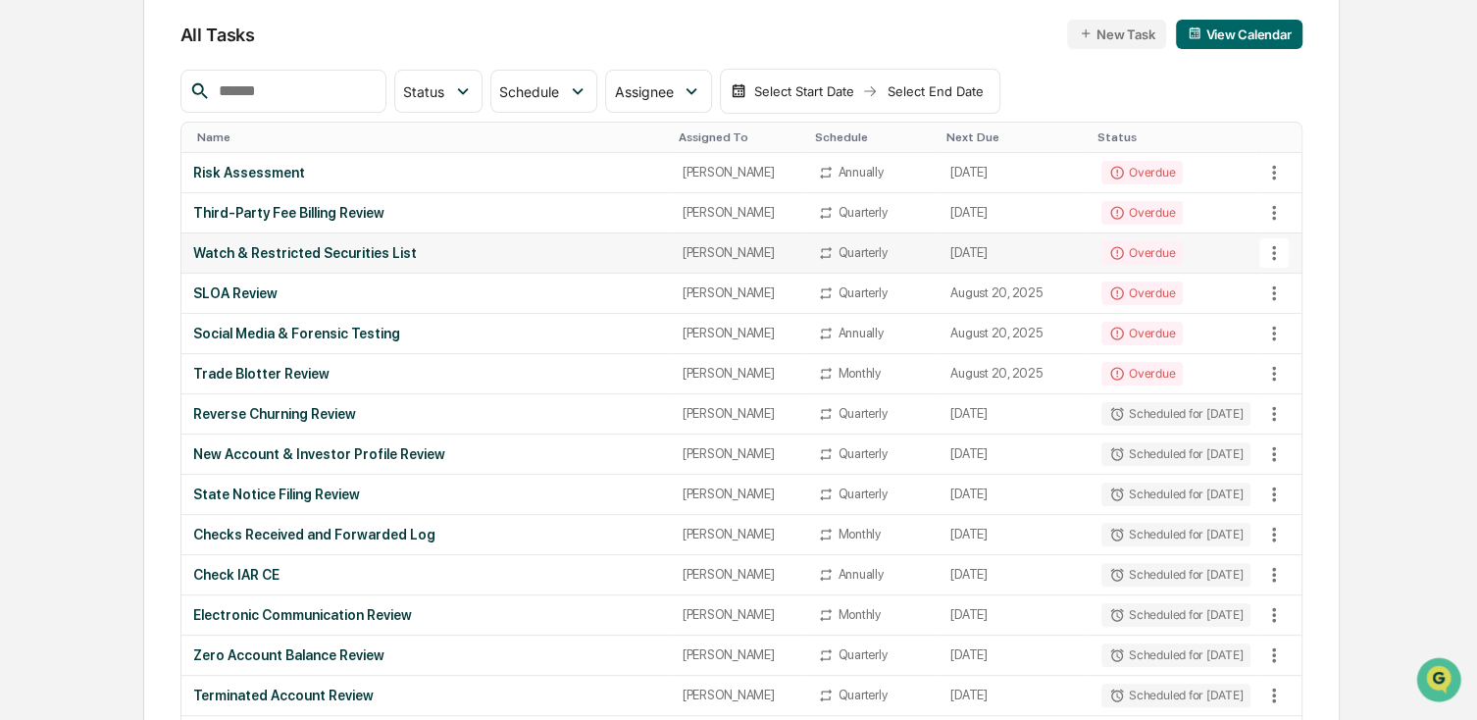
click at [309, 259] on div "Watch & Restricted Securities List" at bounding box center [426, 253] width 466 height 16
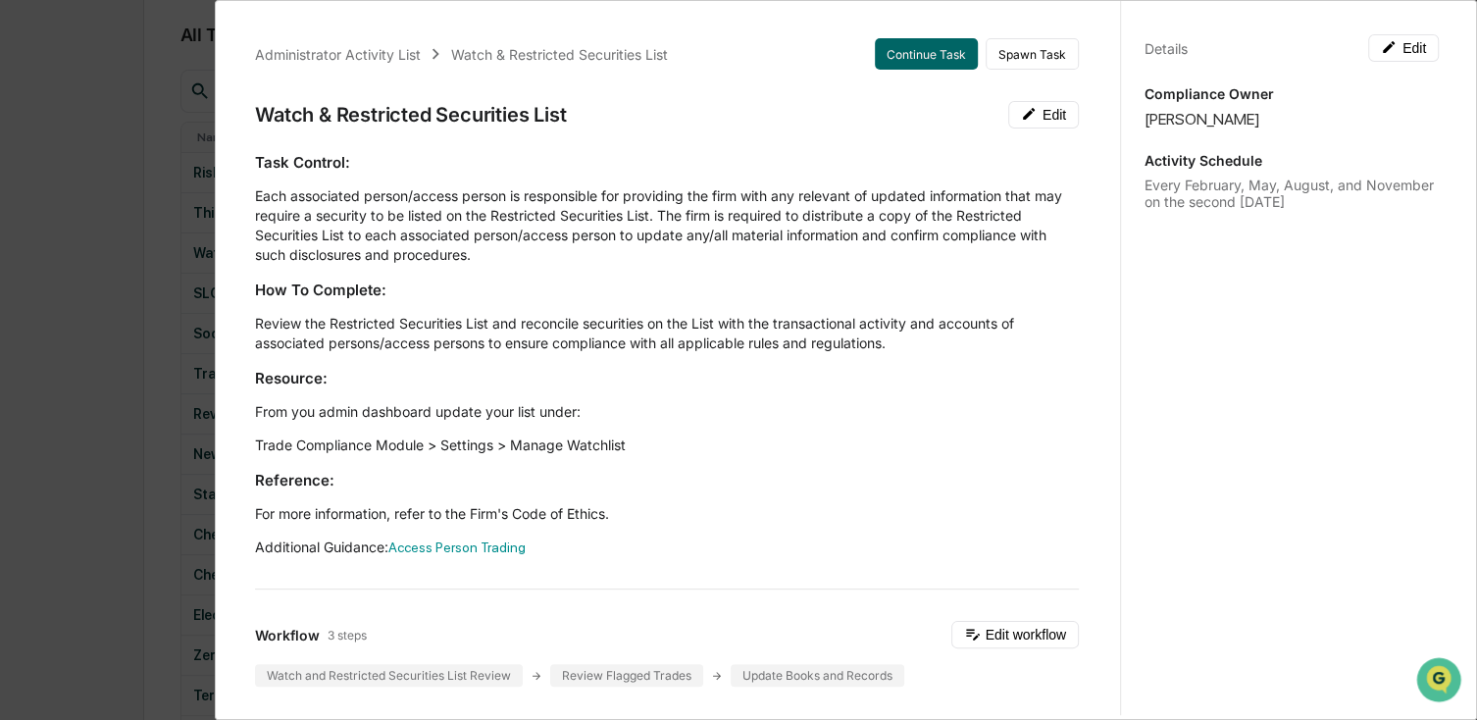
drag, startPoint x: 383, startPoint y: 445, endPoint x: 627, endPoint y: 449, distance: 244.2
click at [627, 449] on p "Trade Compliance Module > Settings > Manage Watchlist" at bounding box center [667, 445] width 824 height 20
click at [76, 203] on div "Administrator Activity List Watch & Restricted Securities List Continue Task Sp…" at bounding box center [738, 360] width 1477 height 720
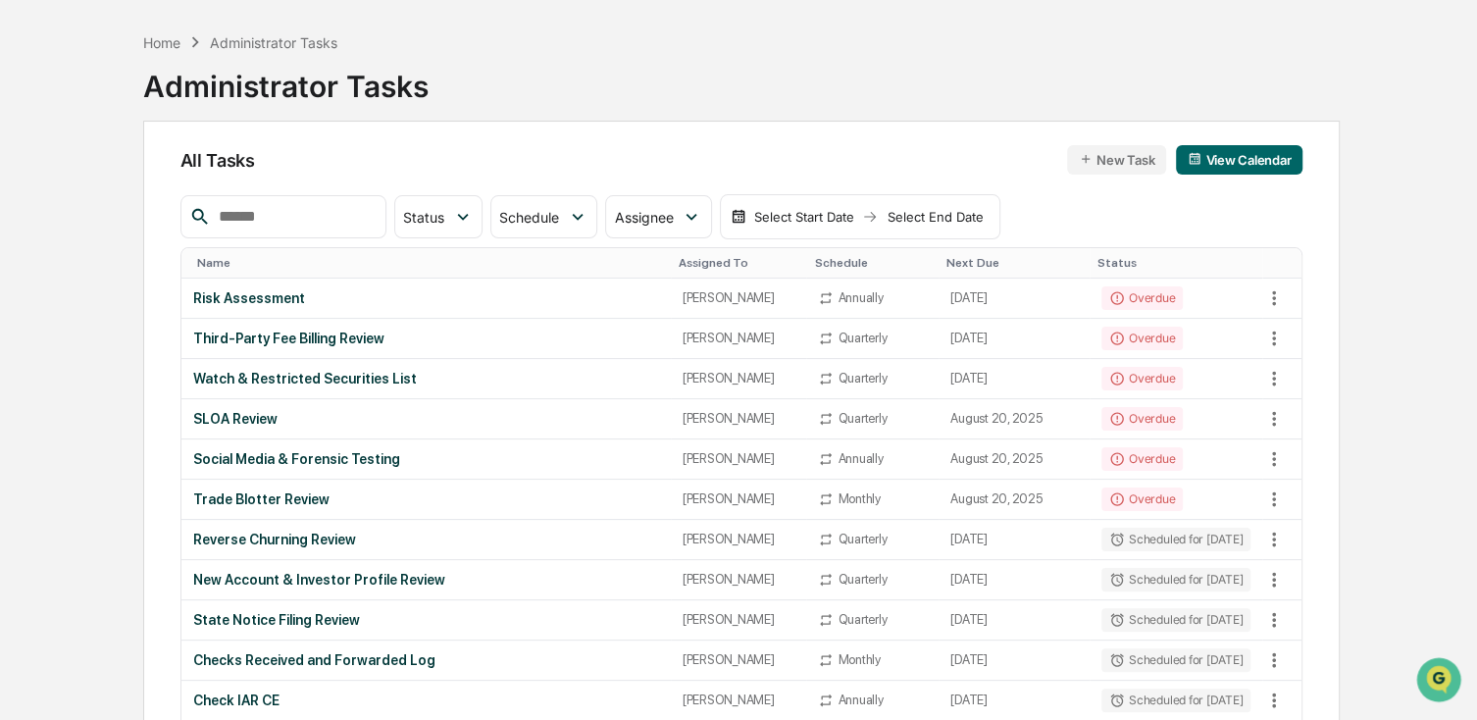
scroll to position [0, 0]
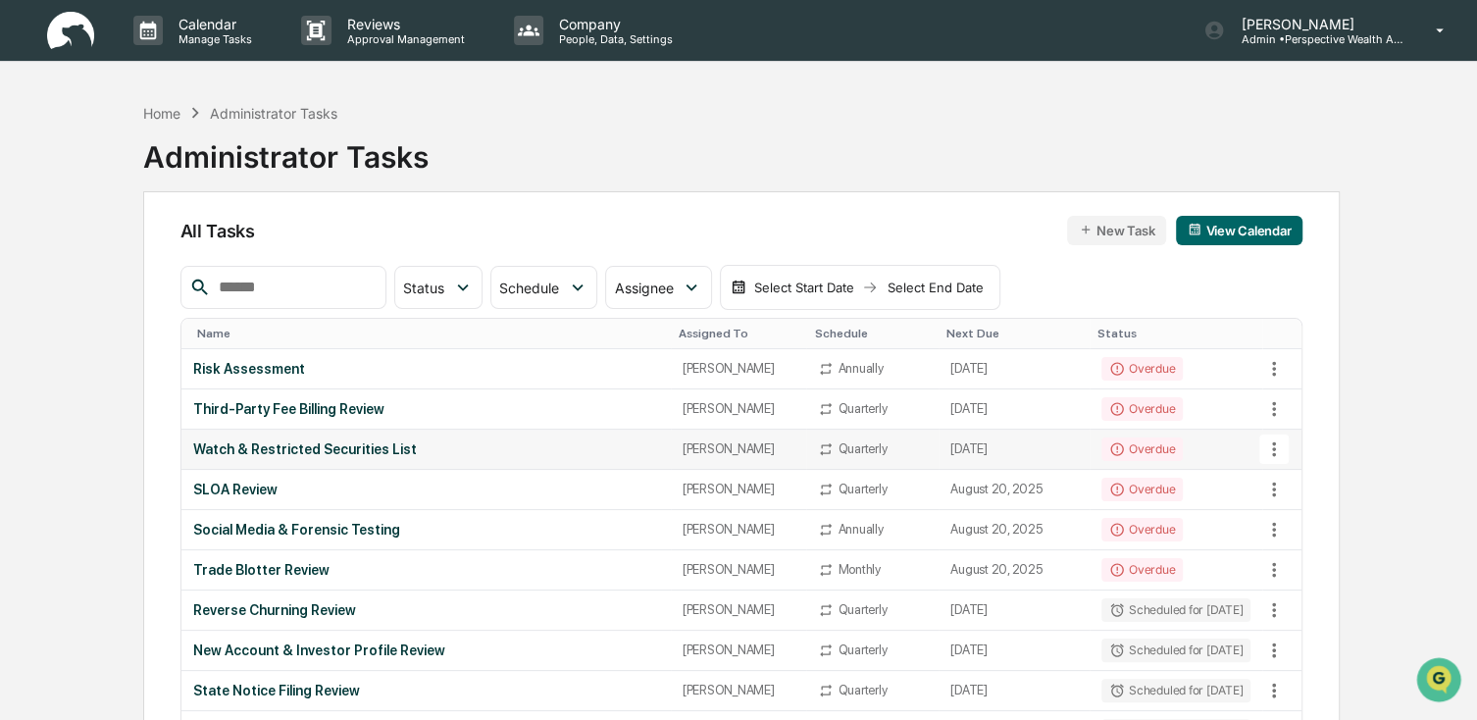
click at [287, 449] on div "Watch & Restricted Securities List" at bounding box center [426, 449] width 466 height 16
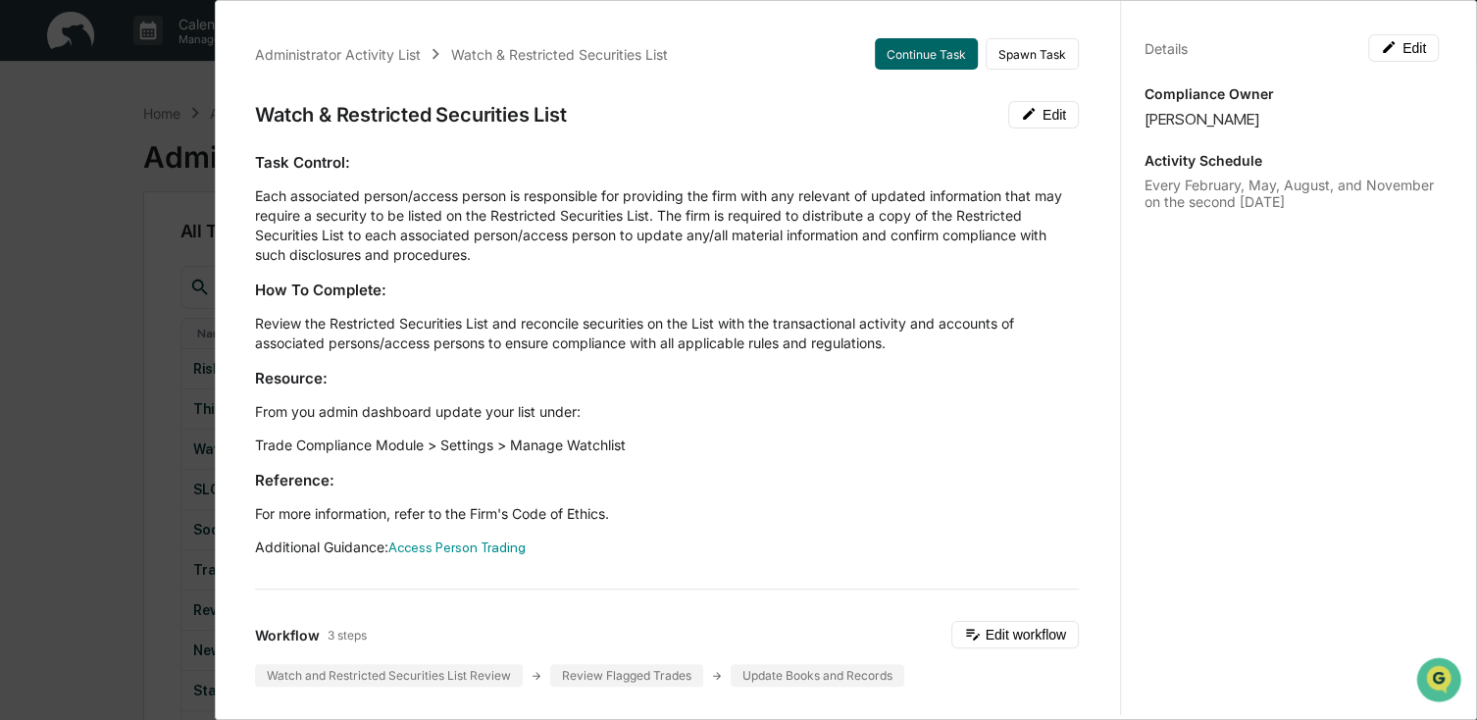
click at [131, 149] on div "Administrator Activity List Watch & Restricted Securities List Continue Task Sp…" at bounding box center [738, 360] width 1477 height 720
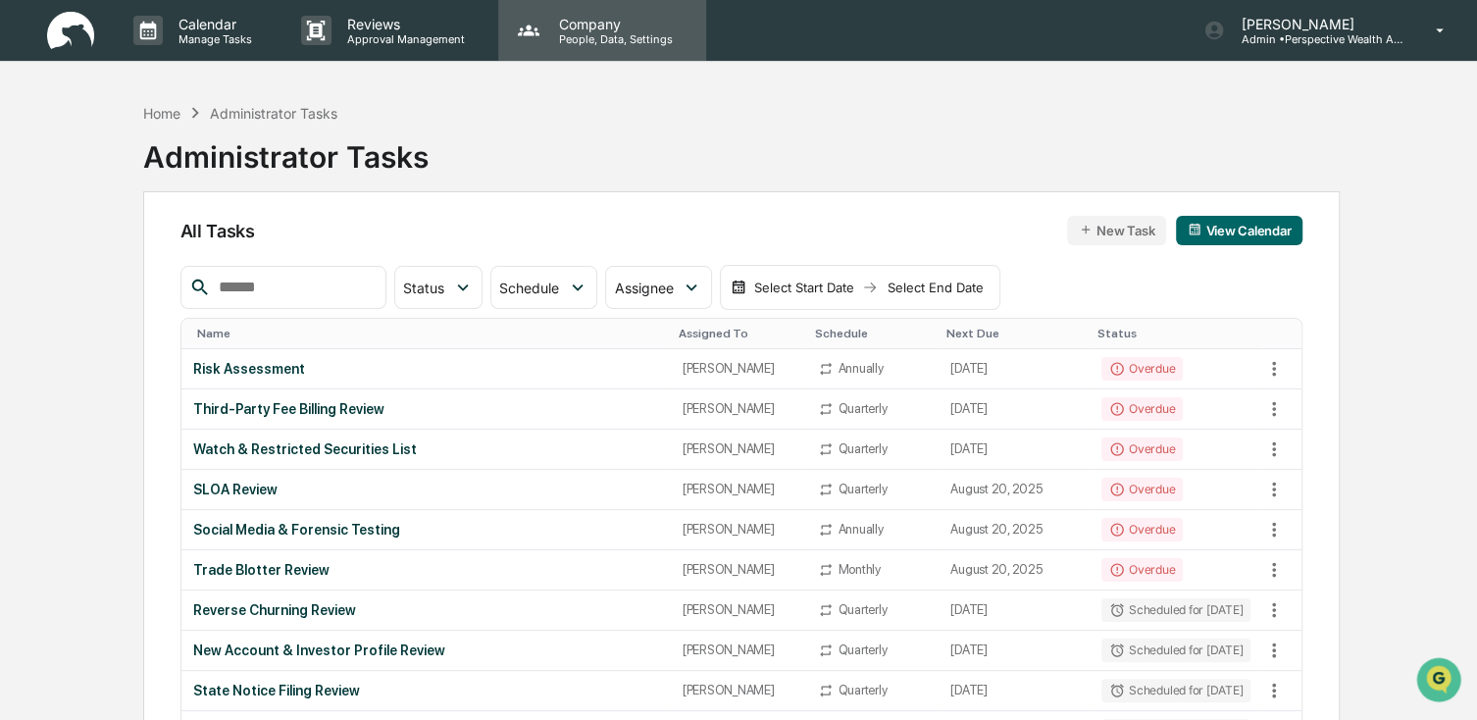
click at [582, 35] on p "People, Data, Settings" at bounding box center [612, 39] width 139 height 14
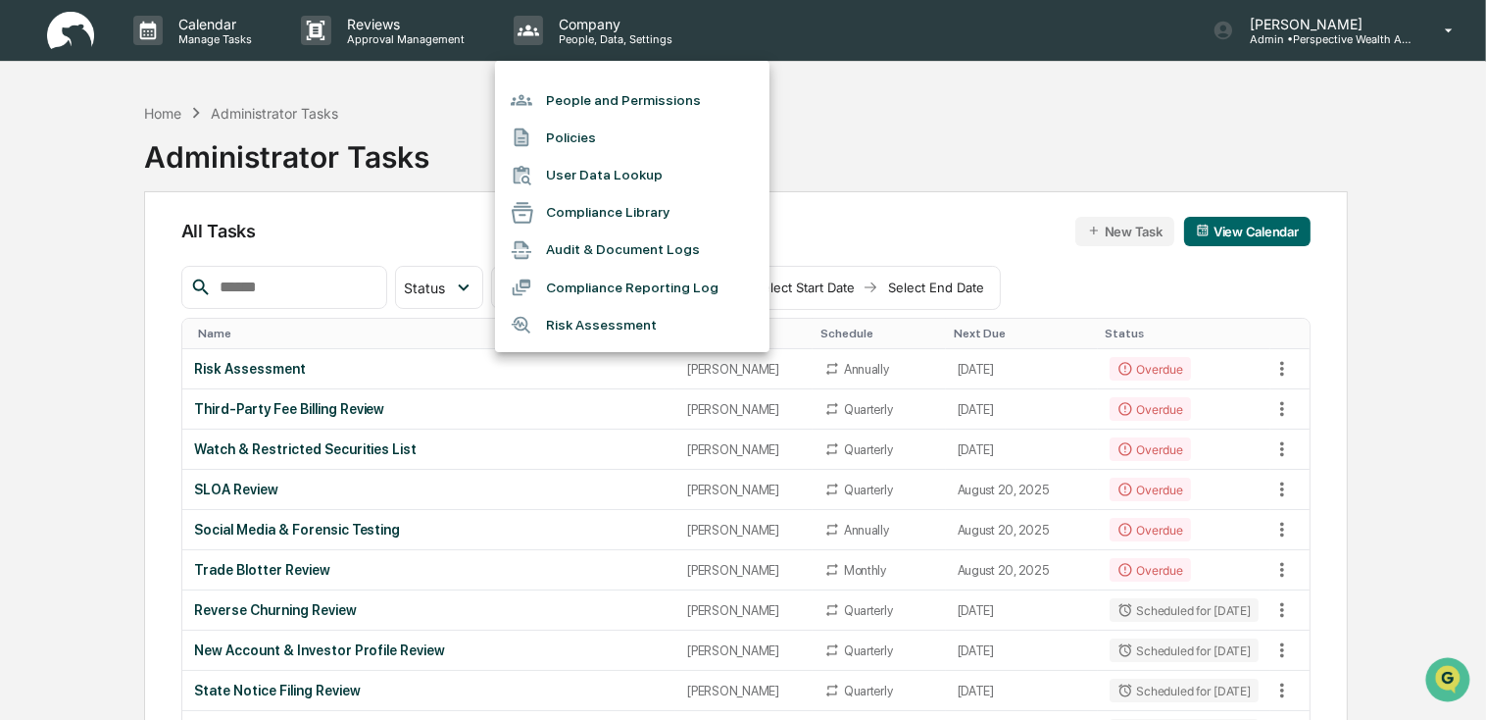
click at [62, 31] on div at bounding box center [743, 360] width 1486 height 720
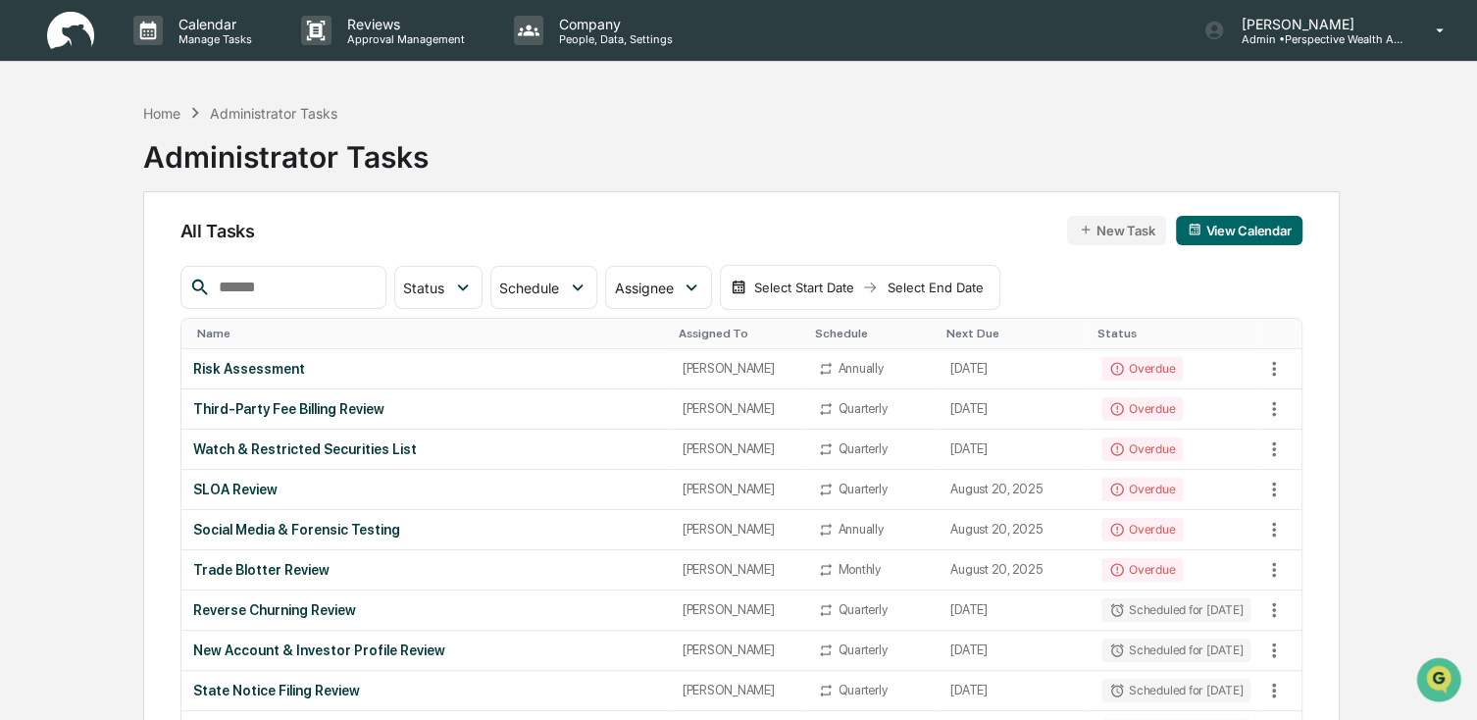
click at [76, 25] on img at bounding box center [70, 31] width 47 height 38
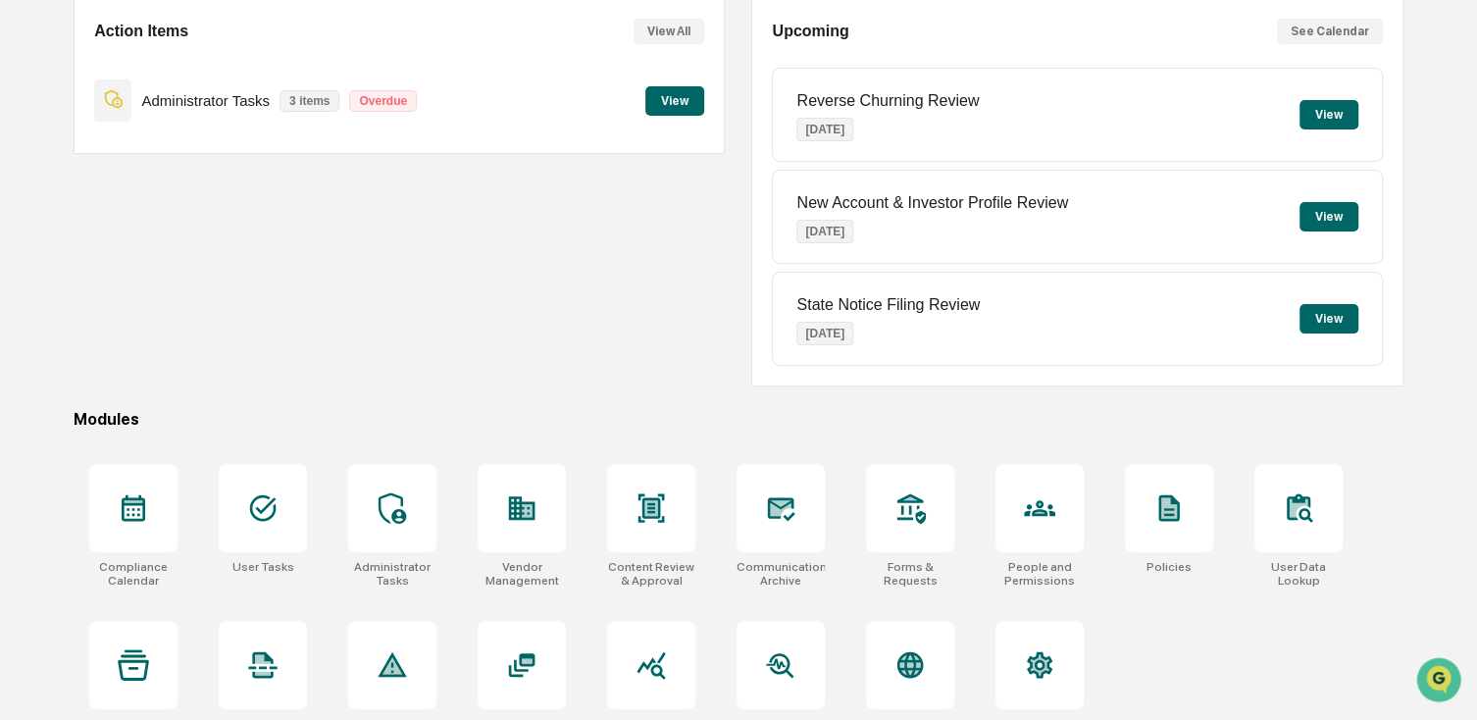
scroll to position [230, 0]
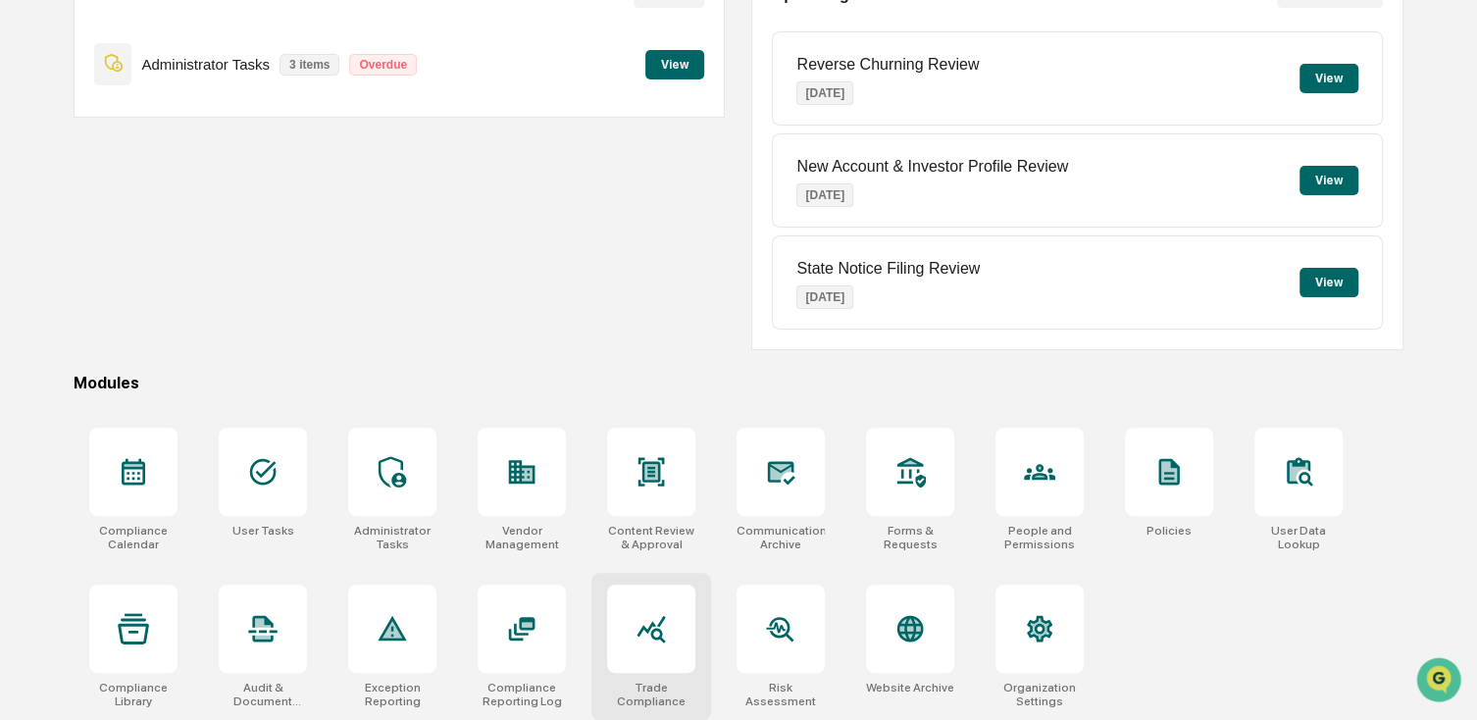
click at [674, 651] on div at bounding box center [651, 628] width 88 height 88
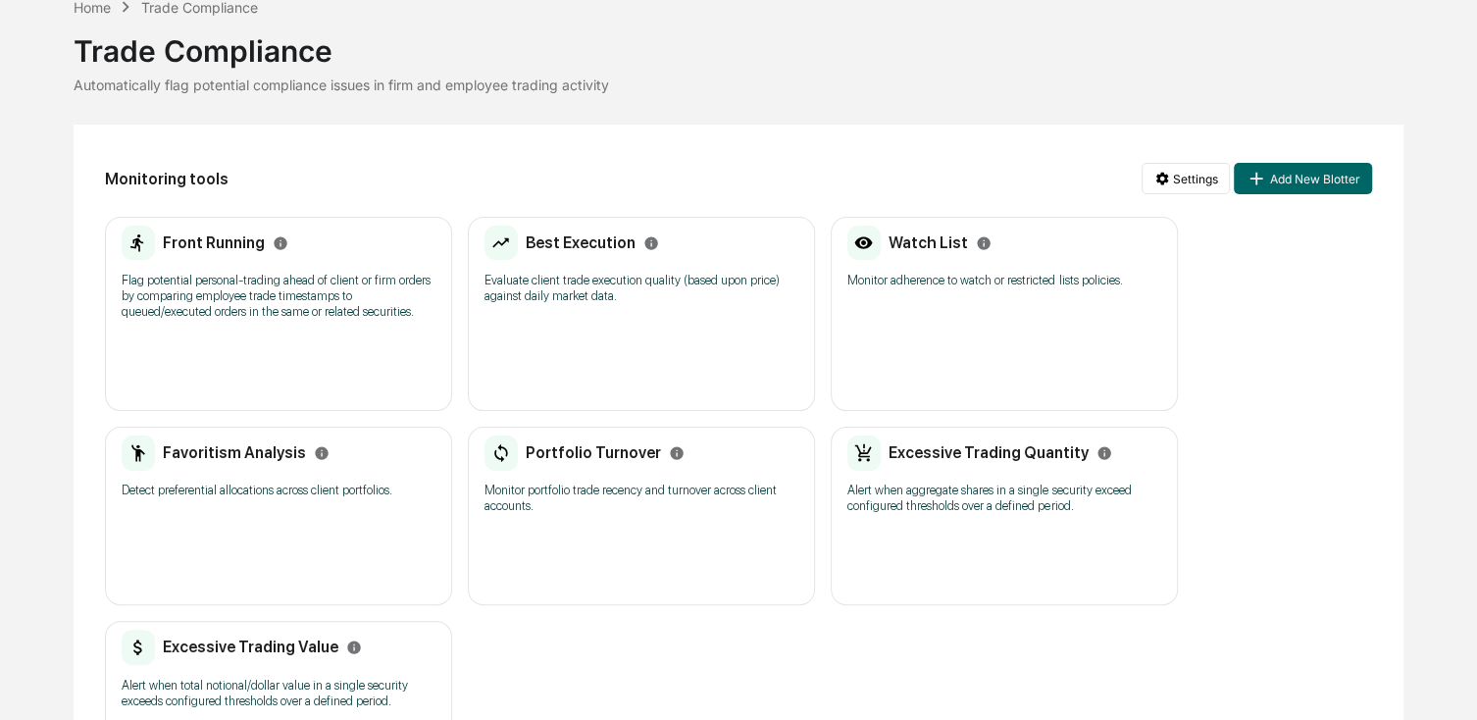
scroll to position [98, 0]
click at [945, 240] on h2 "Watch List" at bounding box center [927, 241] width 79 height 19
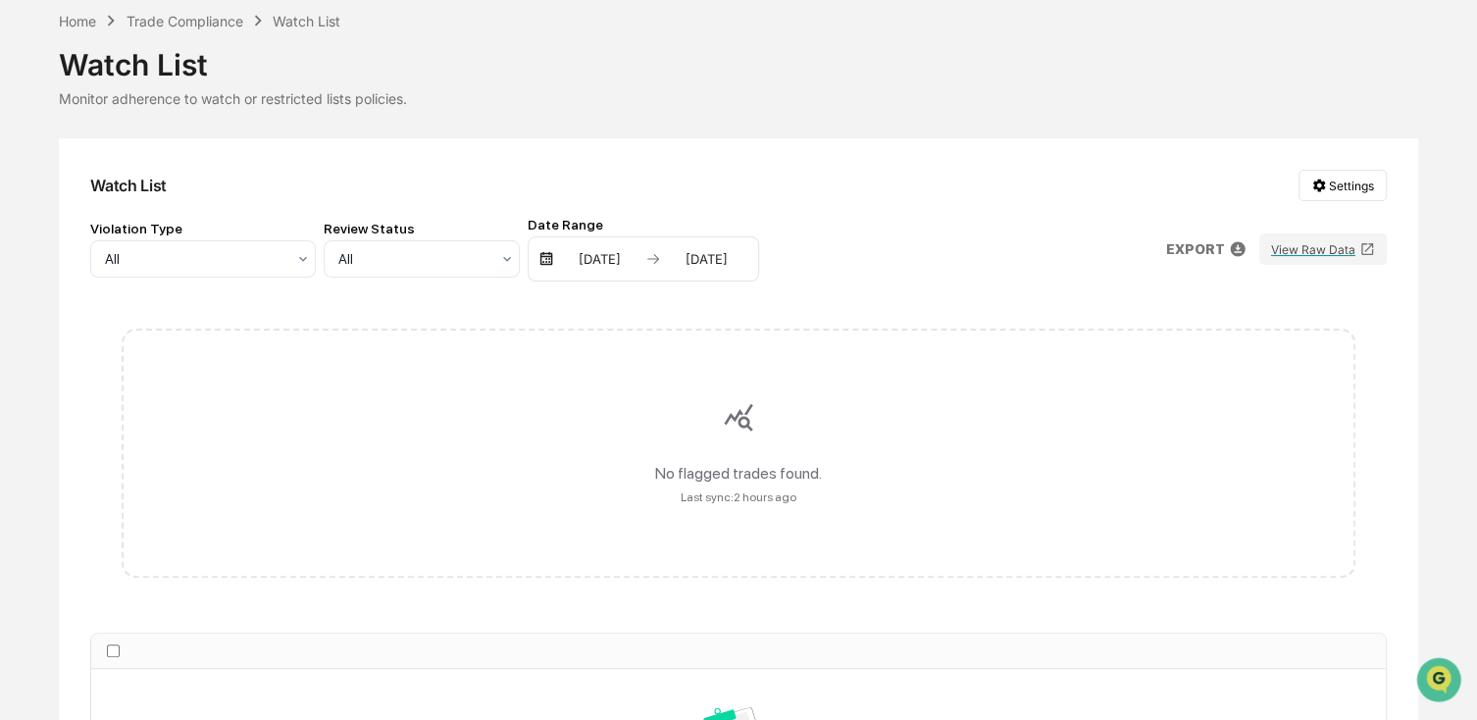
scroll to position [98, 0]
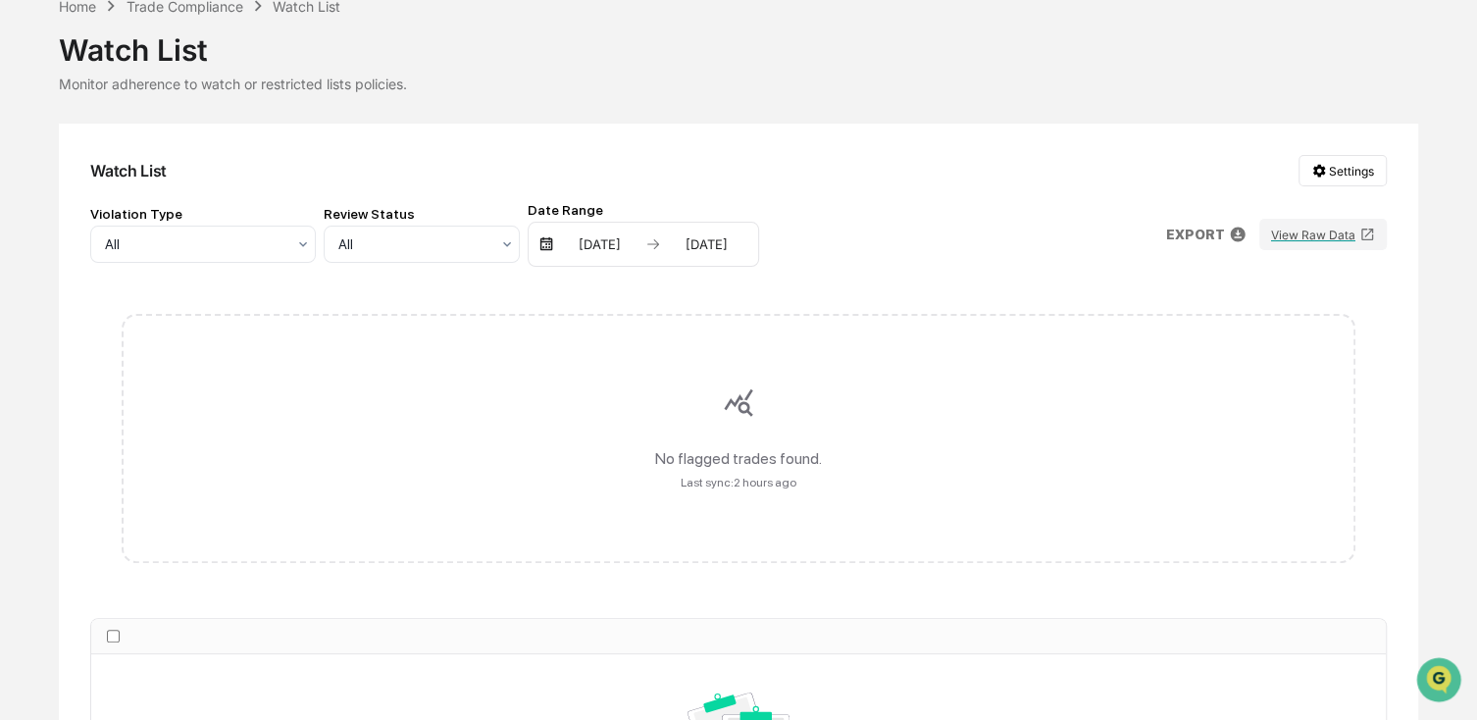
click at [180, 385] on div "No flagged trades found. Last sync: 2 hours ago" at bounding box center [738, 438] width 1233 height 249
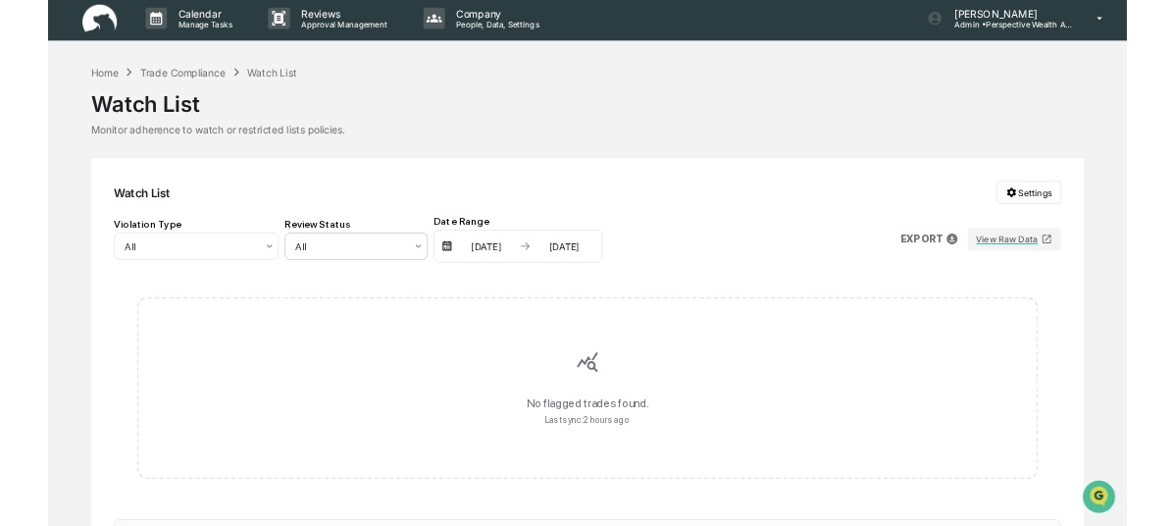
scroll to position [0, 0]
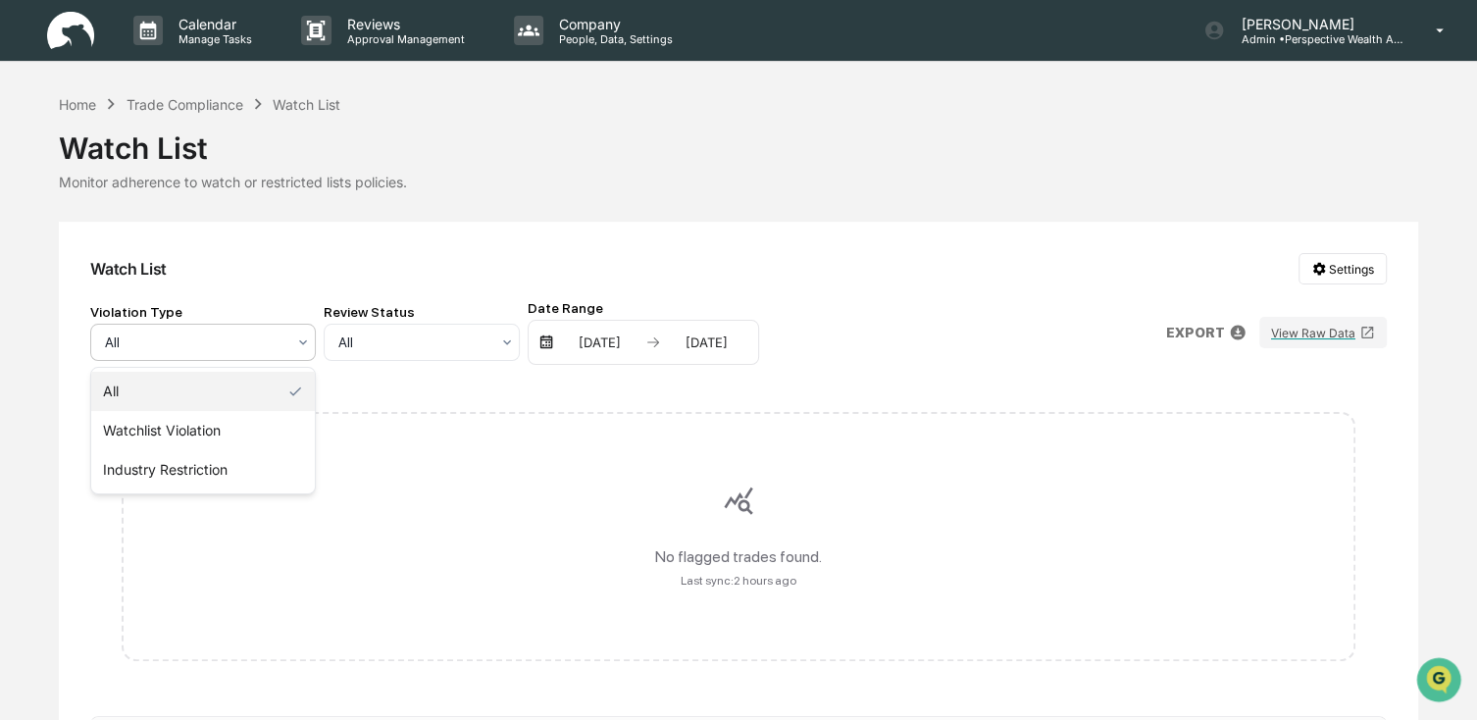
click at [280, 338] on div at bounding box center [195, 342] width 180 height 20
click at [340, 341] on input "text" at bounding box center [339, 342] width 3 height 16
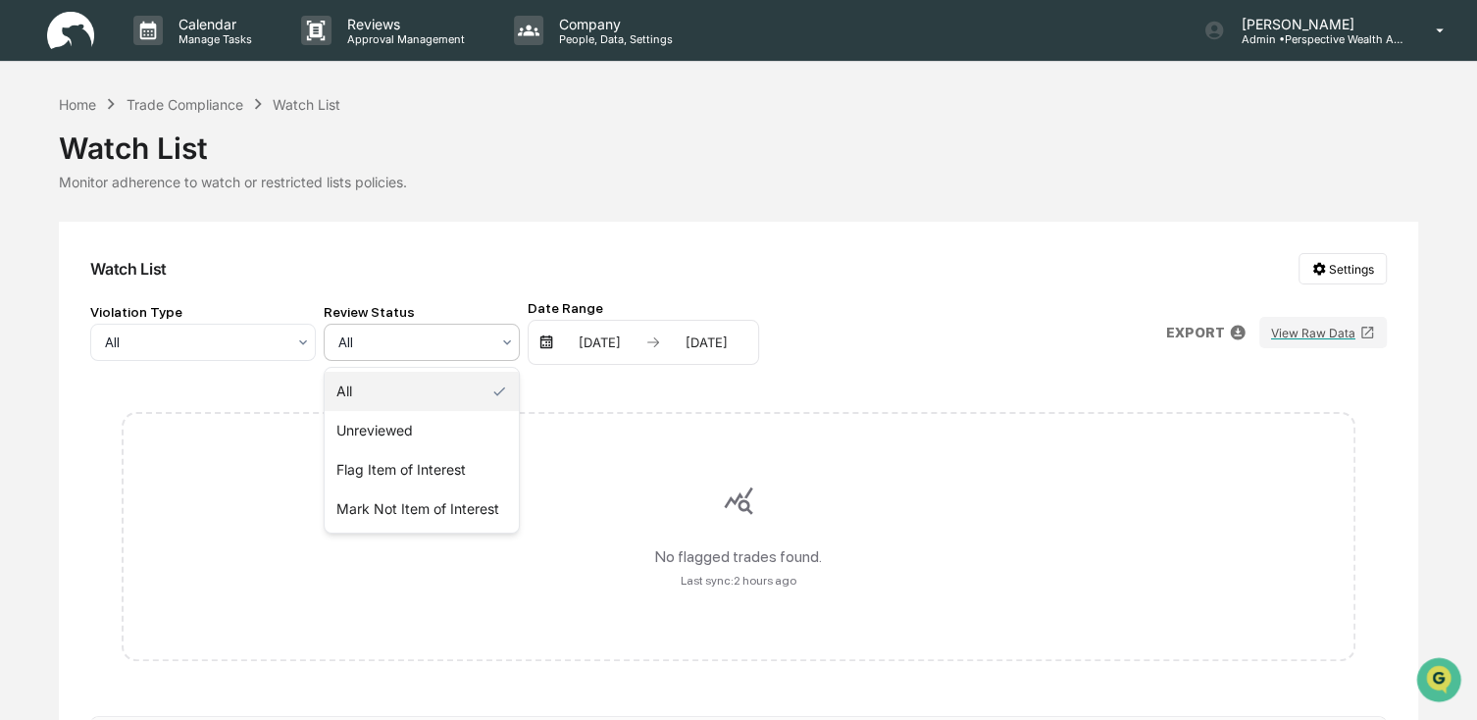
click at [869, 337] on div "Violation Type All Review Status 4 results available. Use Up and Down to choose…" at bounding box center [738, 332] width 1296 height 65
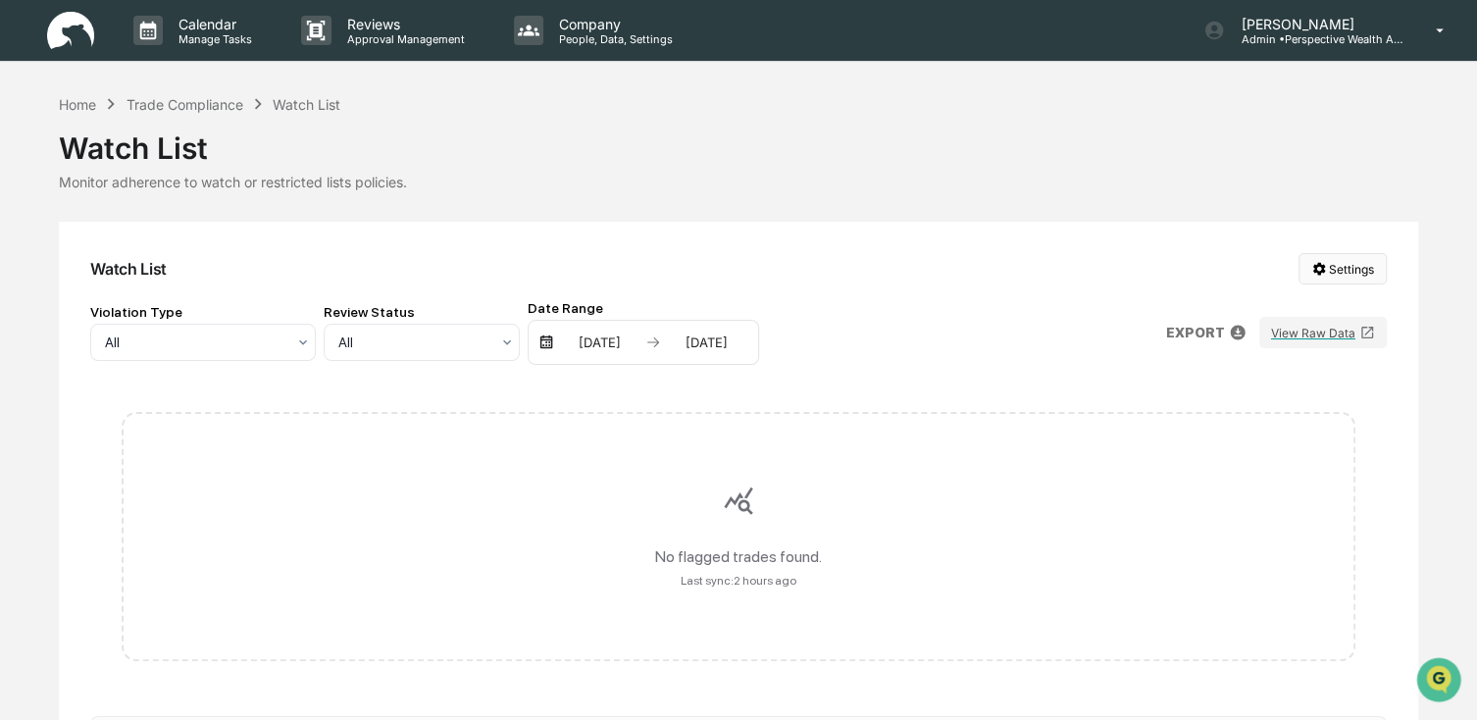
click at [1349, 271] on html "Calendar Manage Tasks Reviews Approval Management Company People, Data, Setting…" at bounding box center [738, 360] width 1477 height 720
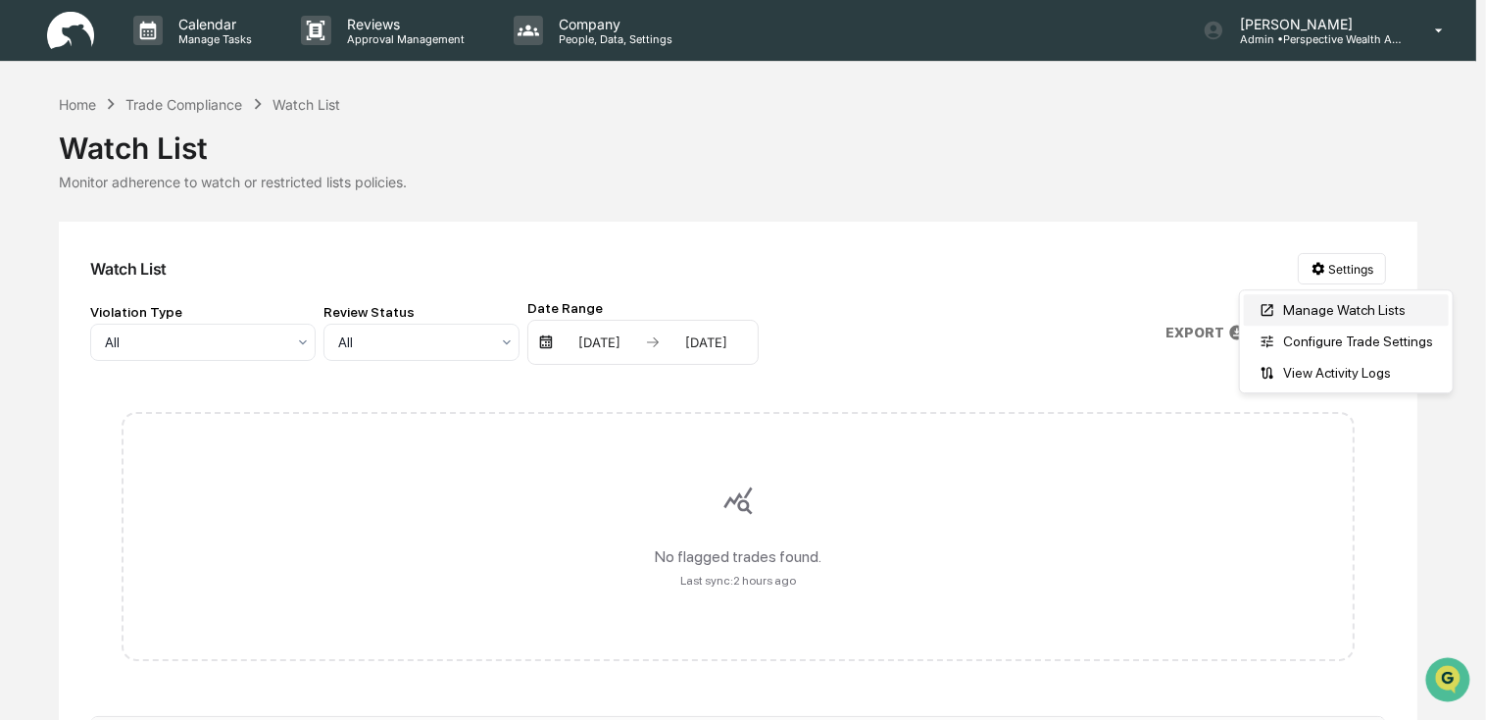
click at [1352, 313] on div "Manage Watch Lists" at bounding box center [1346, 309] width 205 height 31
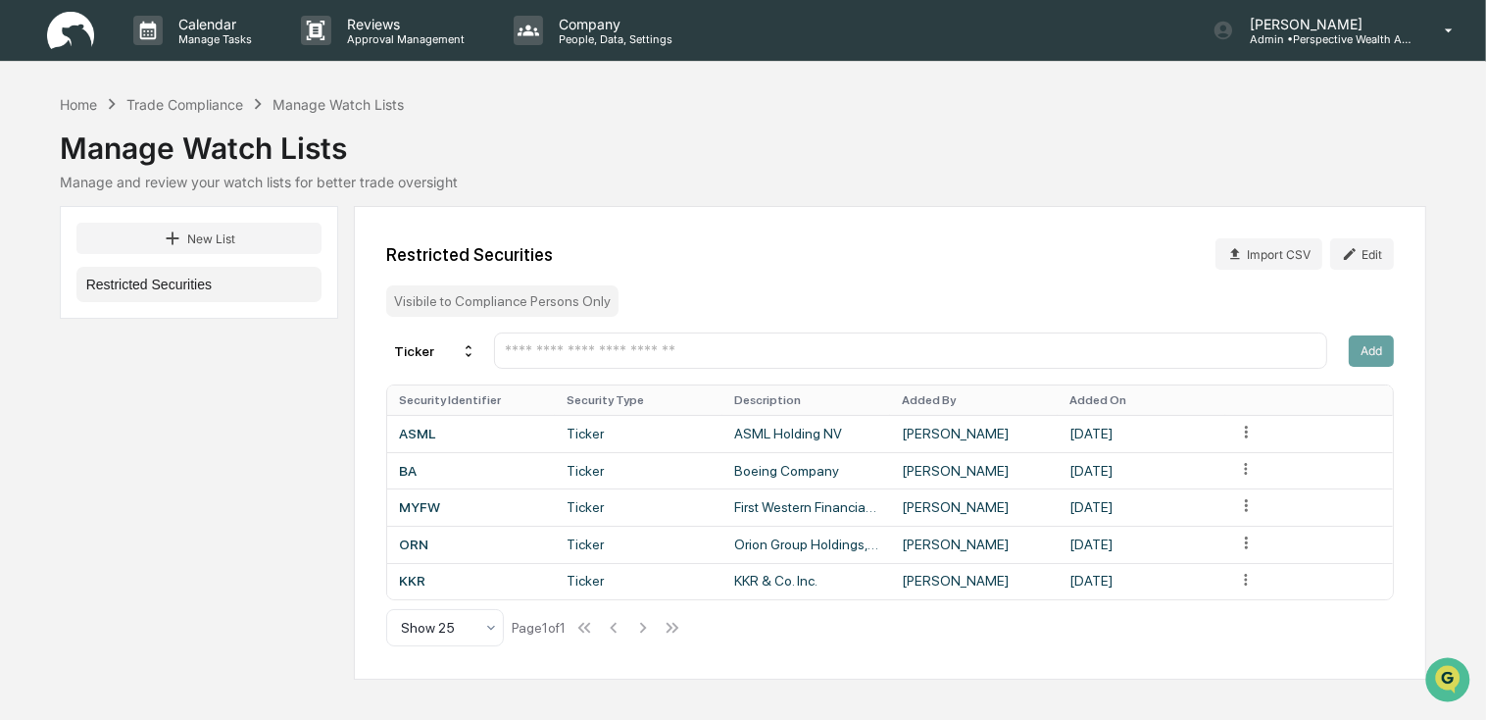
click at [1078, 338] on div at bounding box center [911, 350] width 834 height 36
drag, startPoint x: 741, startPoint y: 341, endPoint x: 687, endPoint y: 350, distance: 54.6
click at [739, 341] on div at bounding box center [911, 350] width 834 height 36
click at [1378, 263] on button "Edit" at bounding box center [1362, 253] width 64 height 31
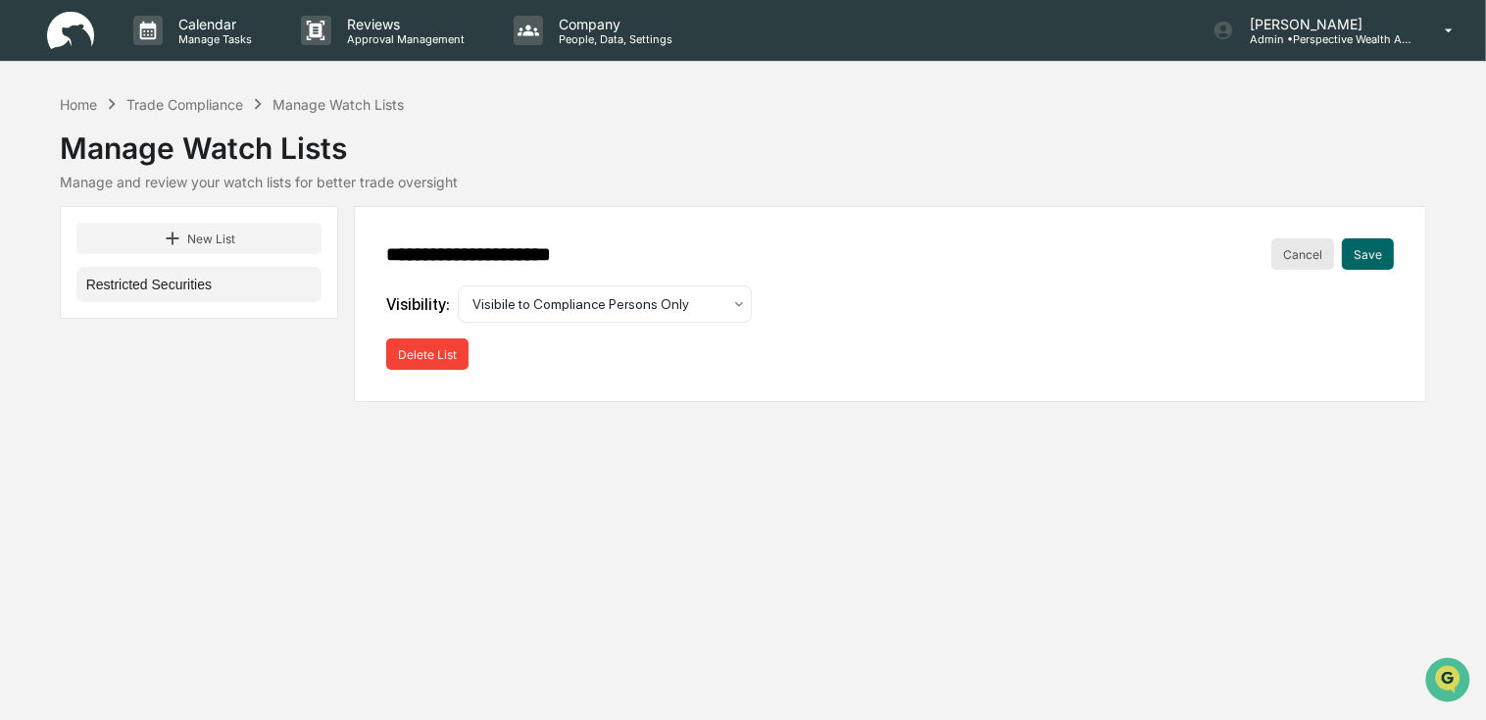
click at [1307, 261] on button "Cancel" at bounding box center [1303, 253] width 63 height 31
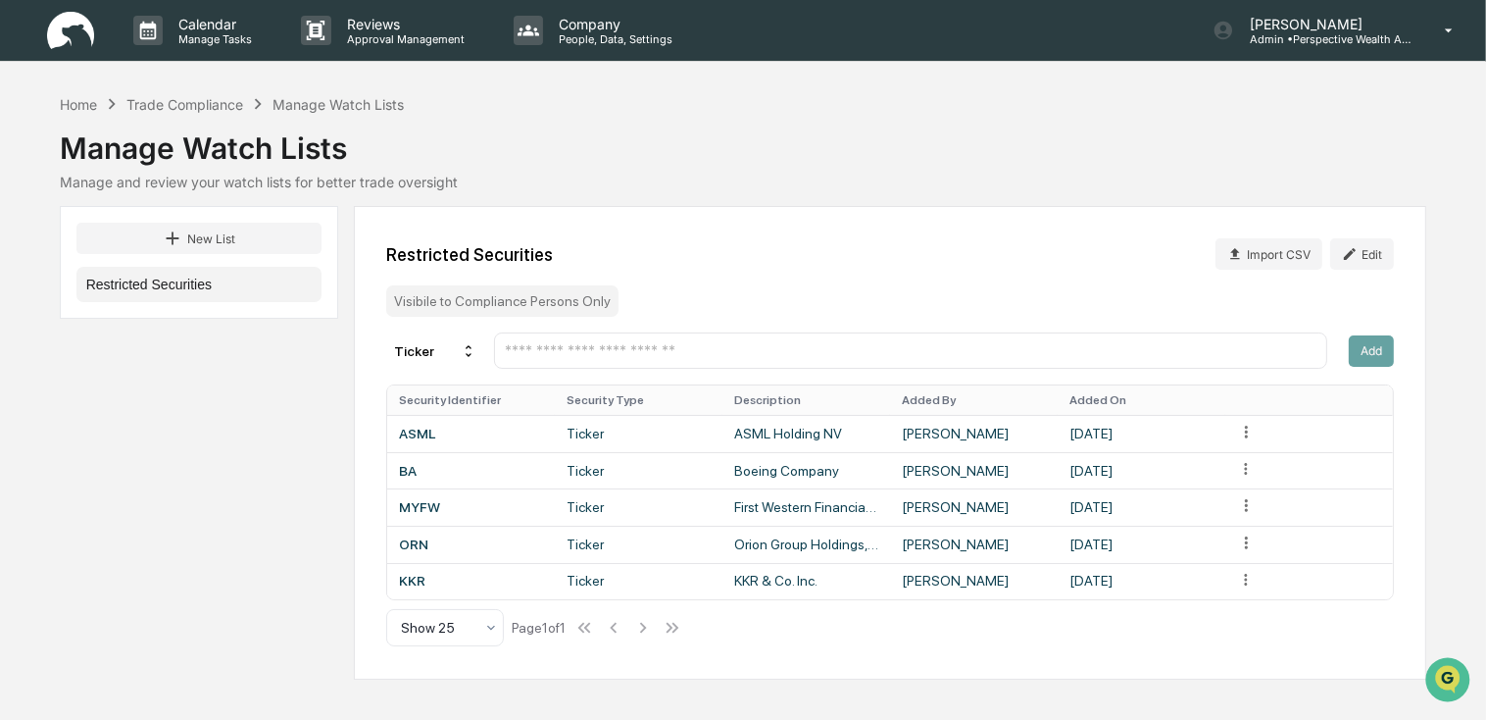
click at [695, 352] on input "text" at bounding box center [911, 350] width 817 height 19
click at [597, 354] on input "text" at bounding box center [911, 350] width 817 height 19
click at [508, 353] on input "text" at bounding box center [911, 350] width 817 height 19
click at [514, 353] on input "text" at bounding box center [911, 350] width 817 height 19
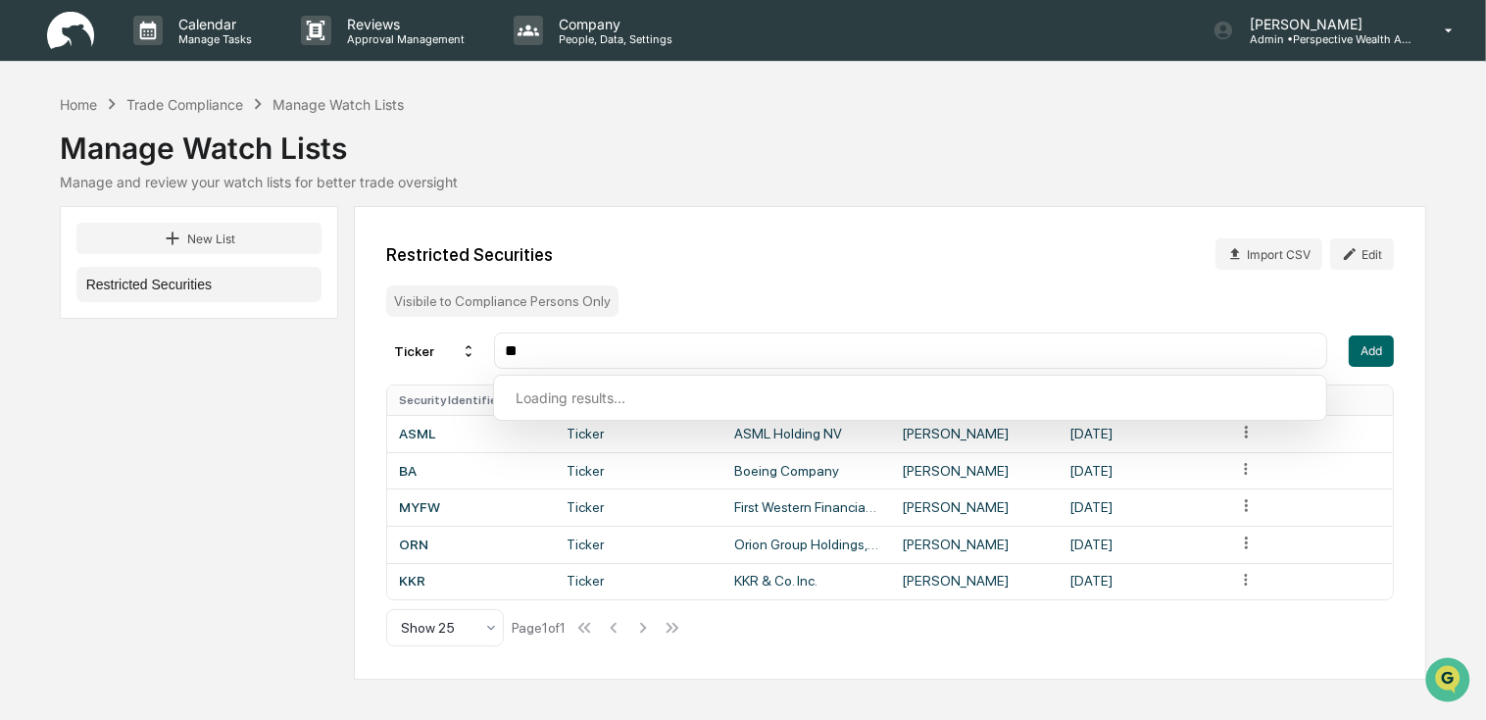
type input "*"
type input "*****"
click at [659, 336] on div "*****" at bounding box center [911, 350] width 834 height 36
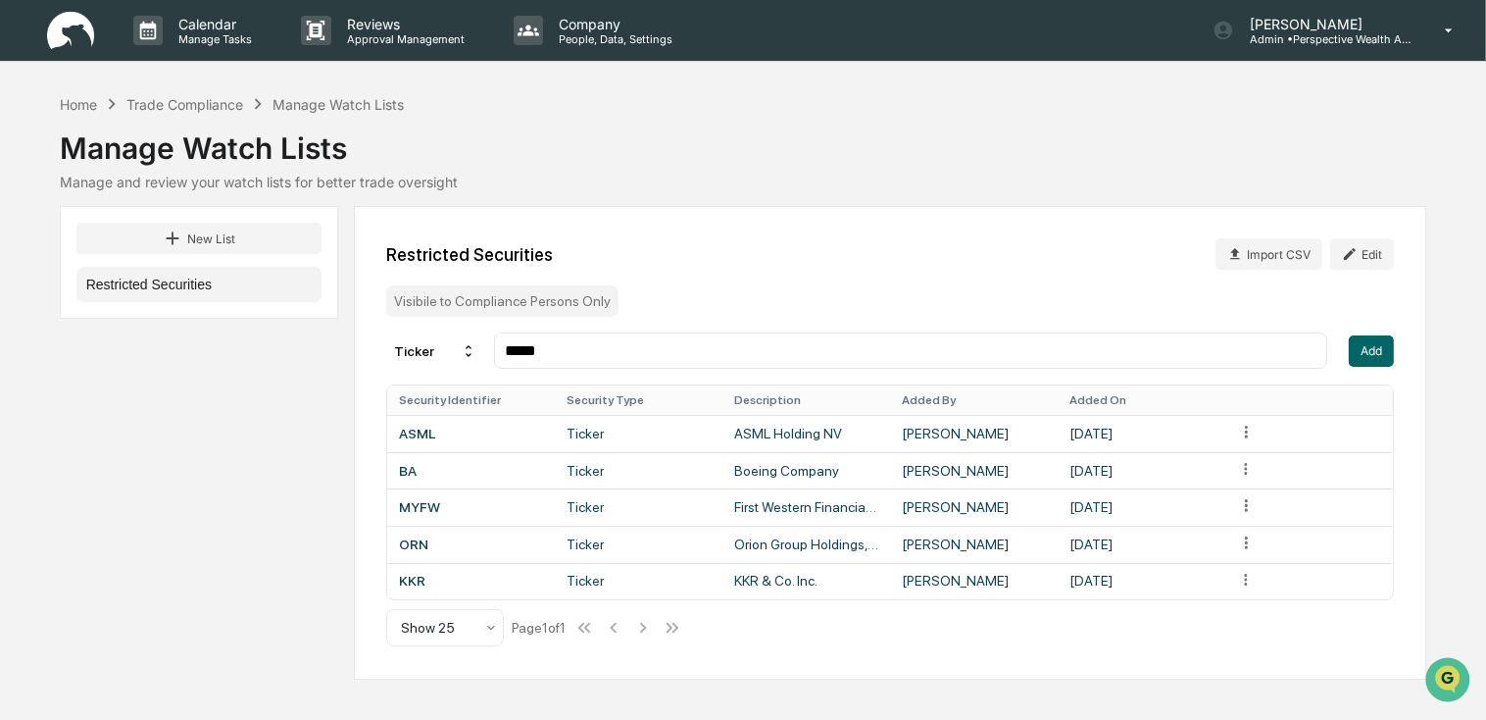
click at [659, 336] on div "*****" at bounding box center [911, 350] width 834 height 36
click at [629, 344] on input "*****" at bounding box center [911, 350] width 817 height 19
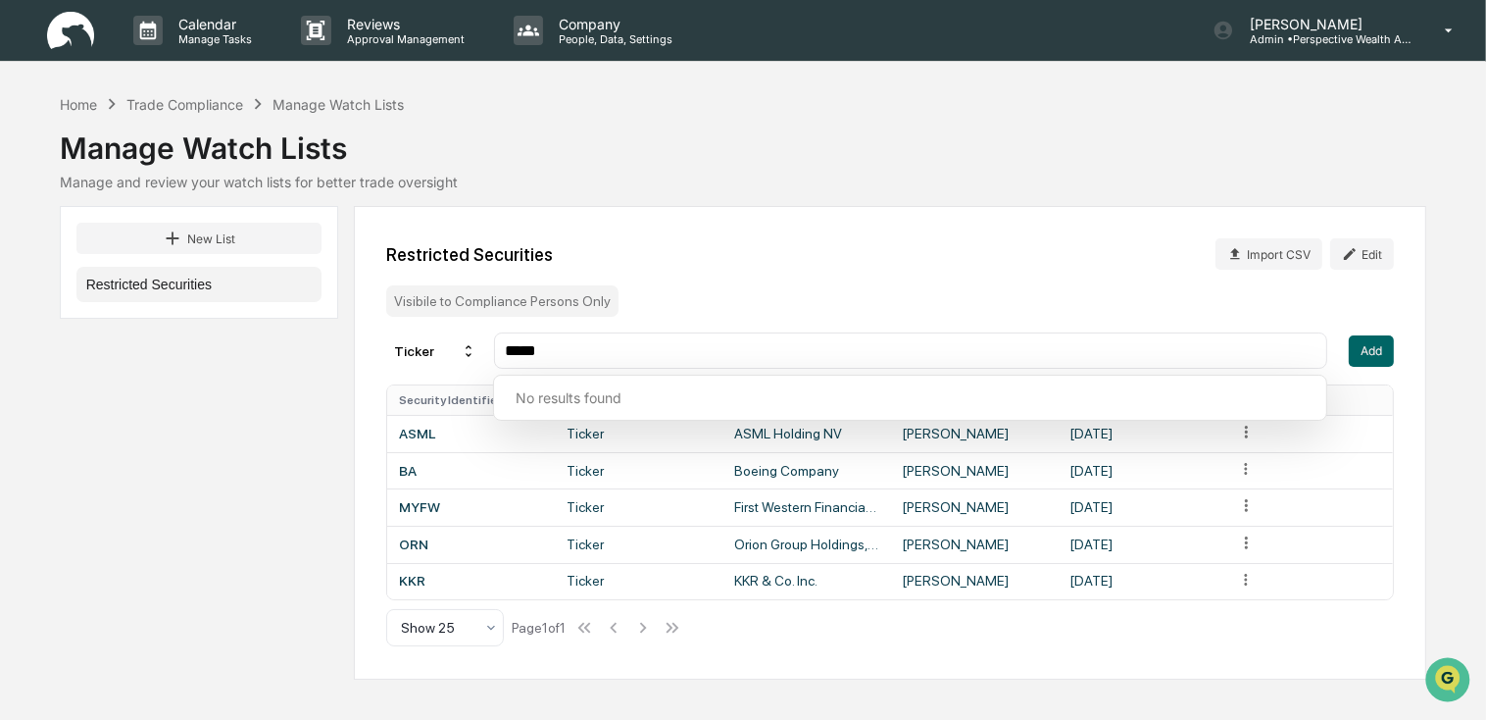
click at [629, 344] on input "*****" at bounding box center [911, 350] width 817 height 19
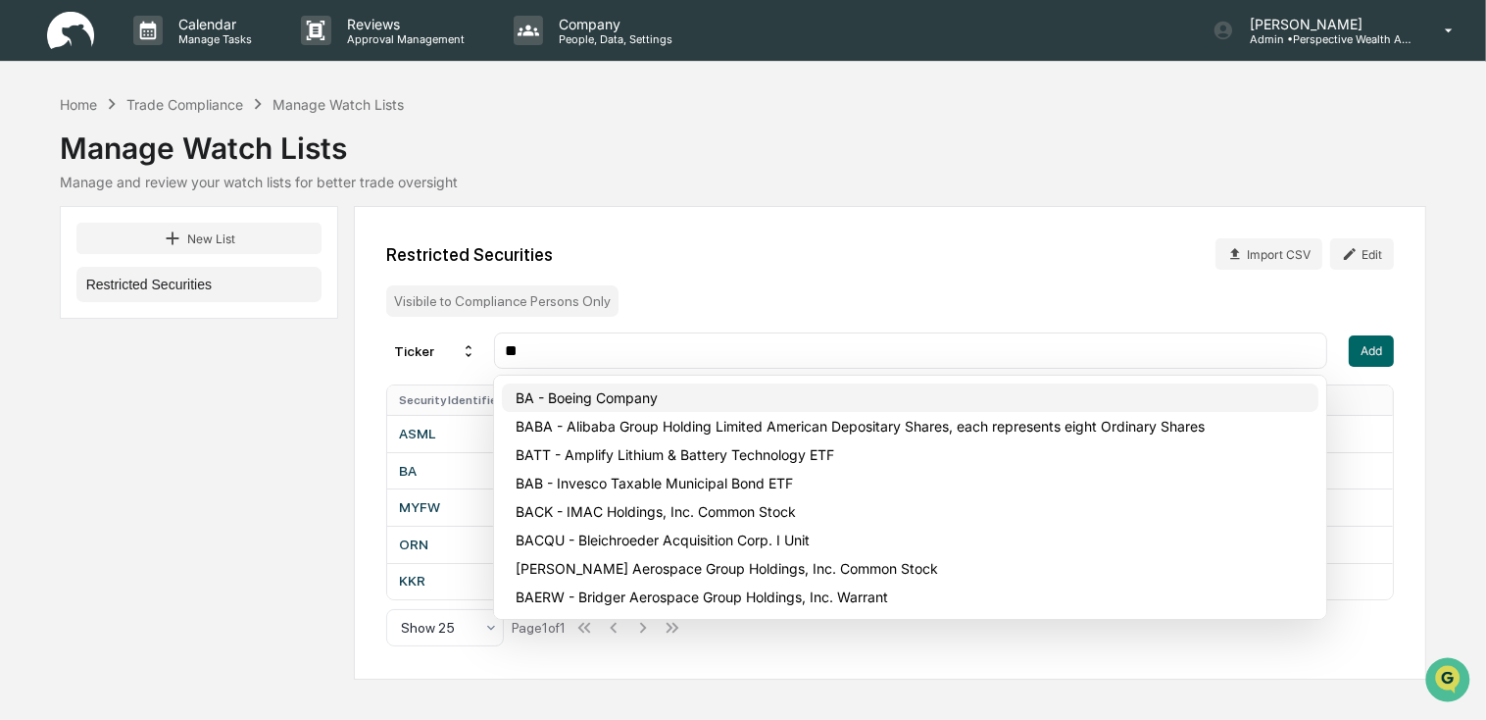
type input "**"
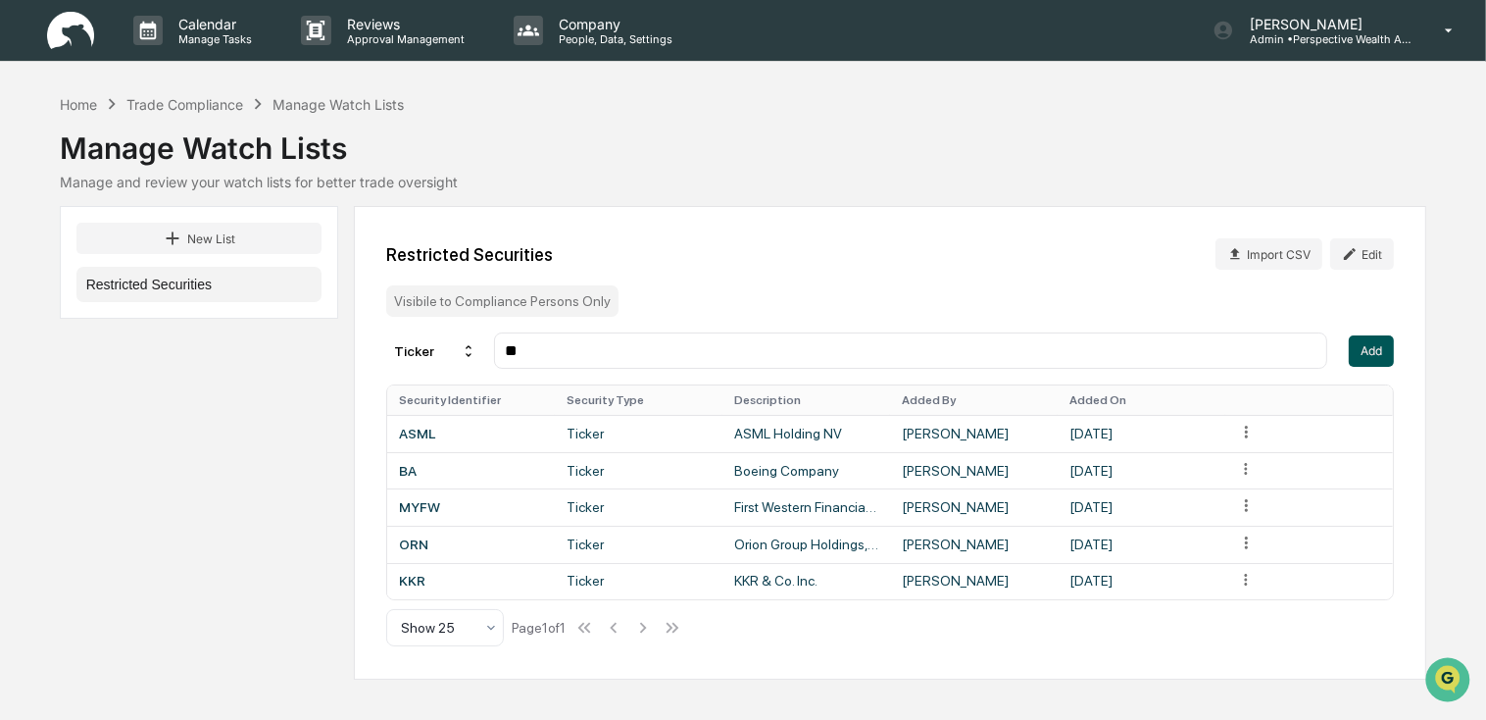
click at [1377, 350] on button "Add" at bounding box center [1371, 350] width 45 height 31
click at [663, 350] on input "text" at bounding box center [911, 350] width 817 height 19
click at [545, 350] on input "text" at bounding box center [911, 350] width 817 height 19
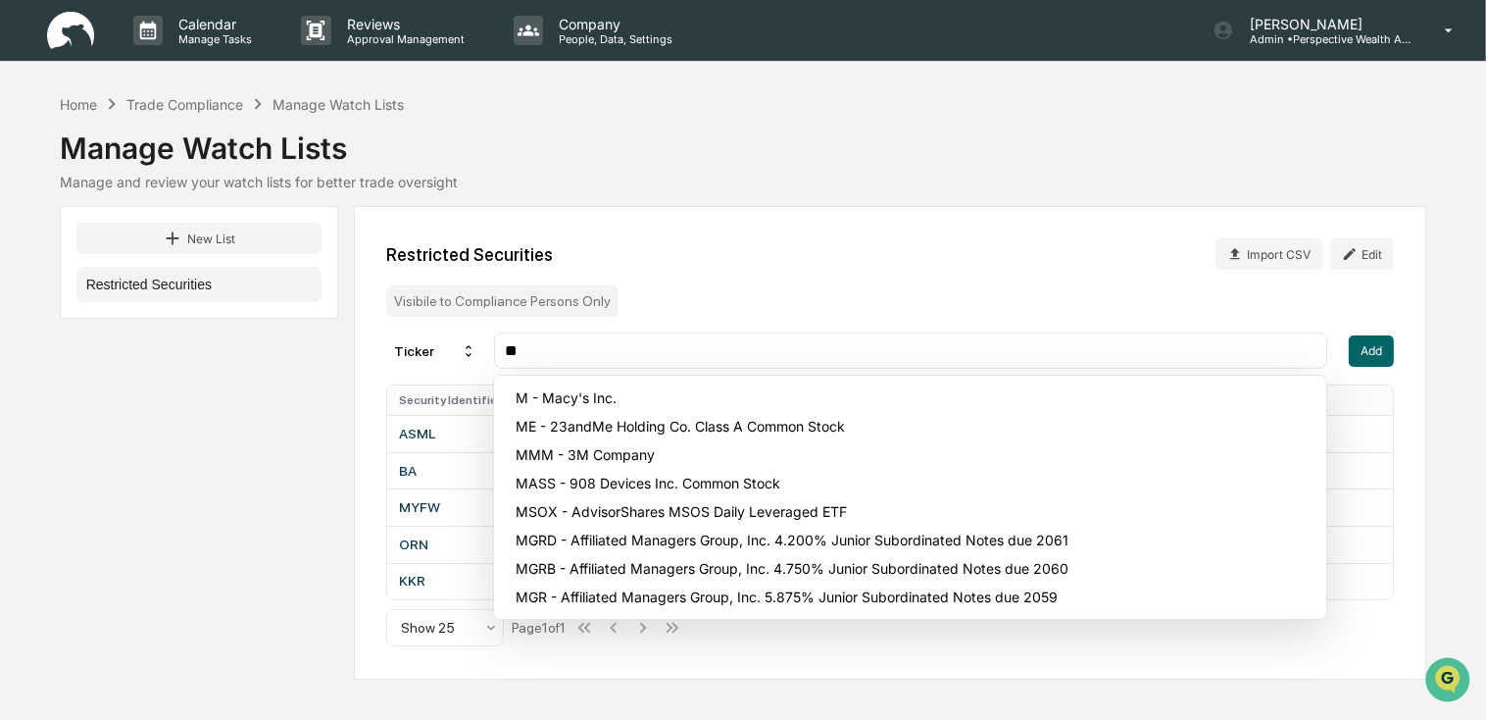
type input "*"
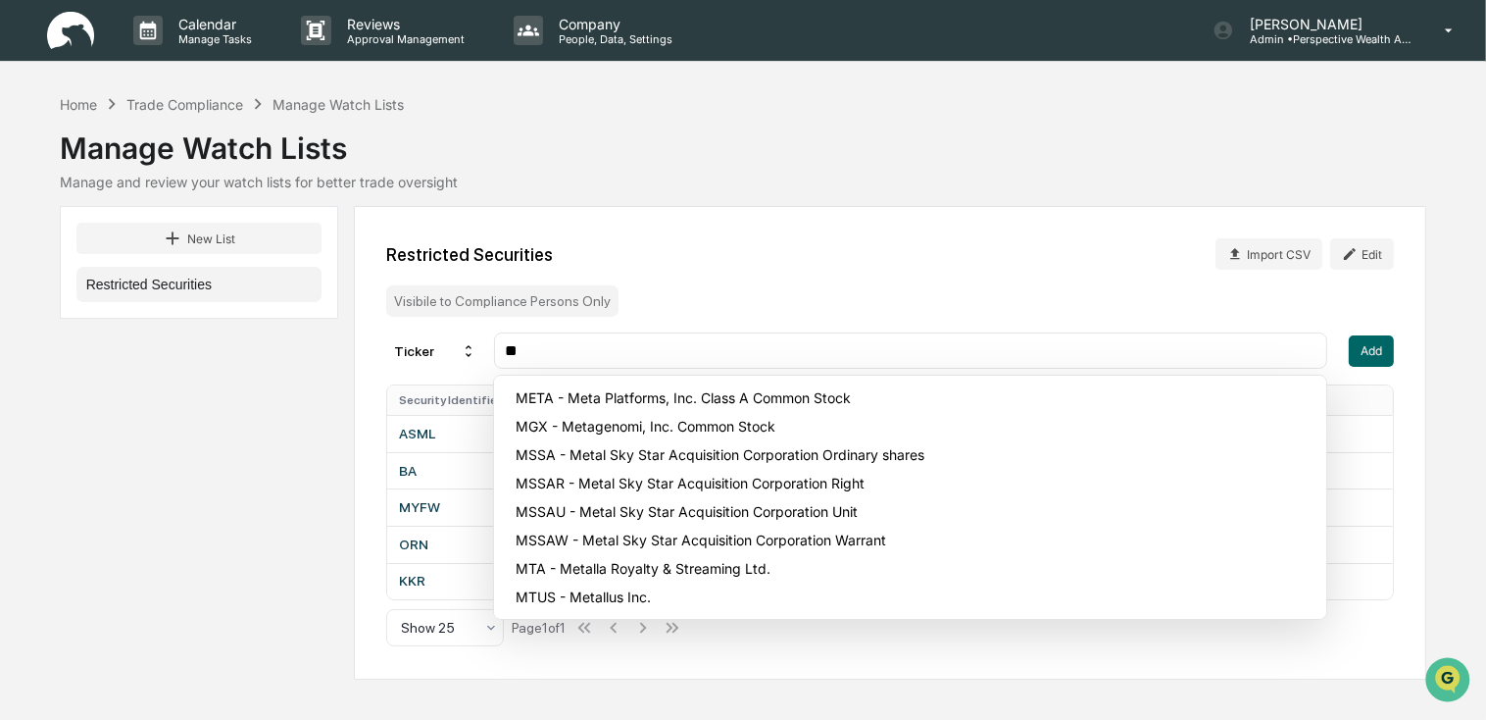
type input "*"
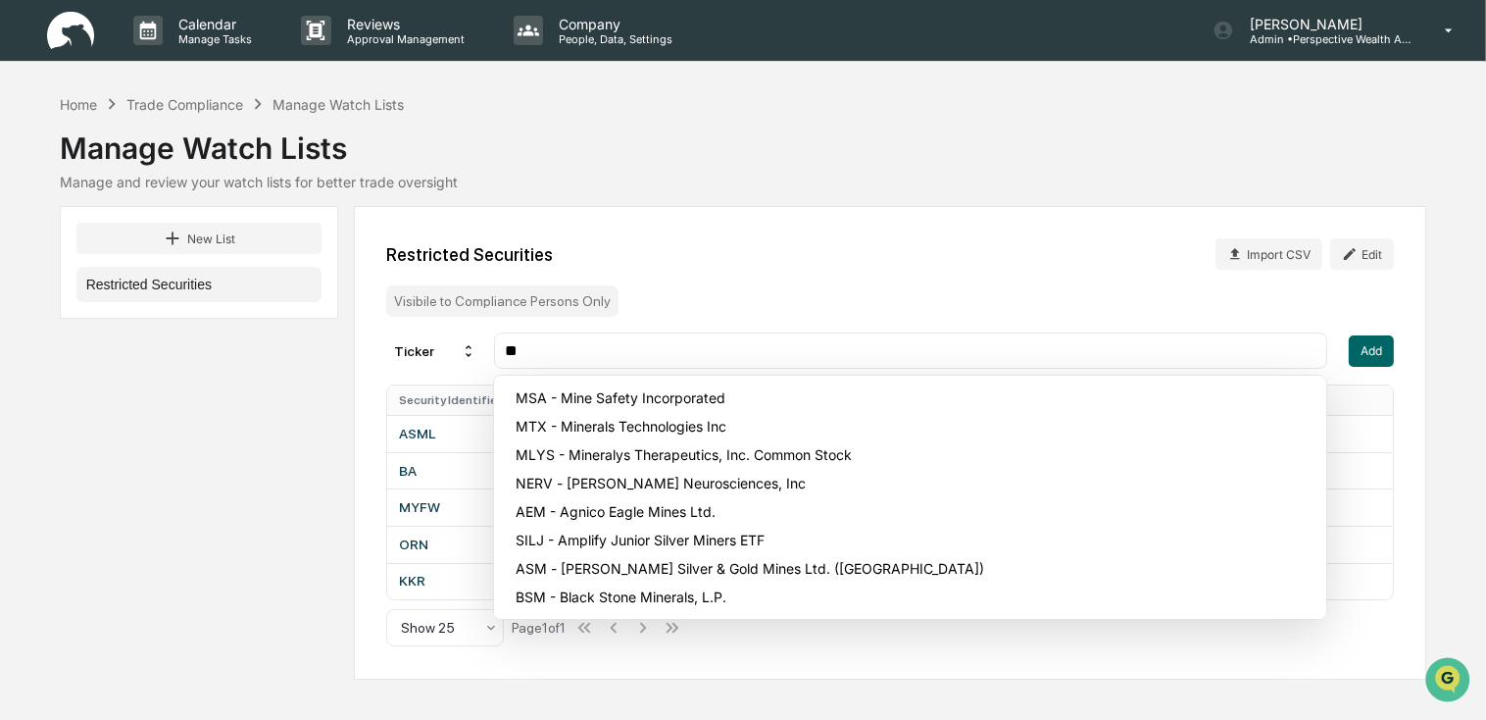
type input "*"
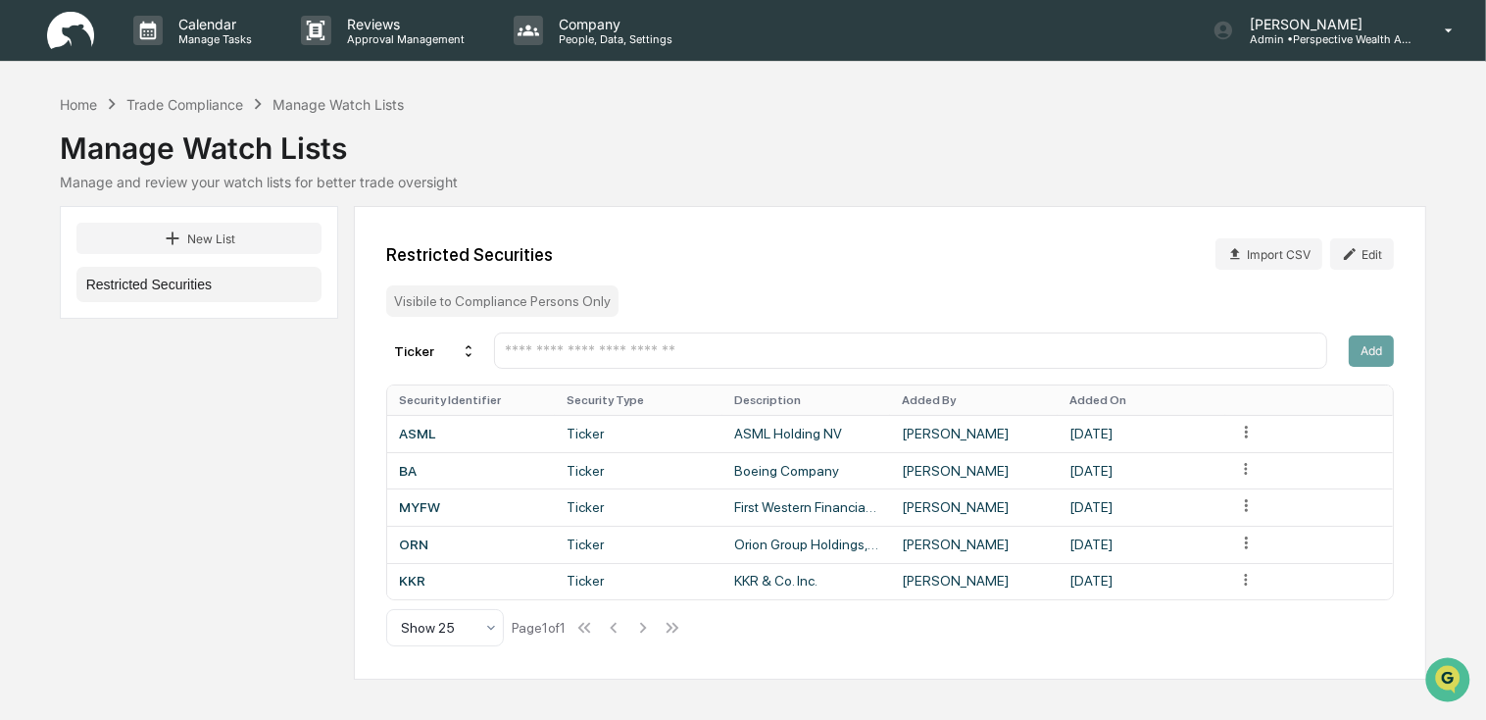
click at [565, 356] on input "text" at bounding box center [911, 350] width 817 height 19
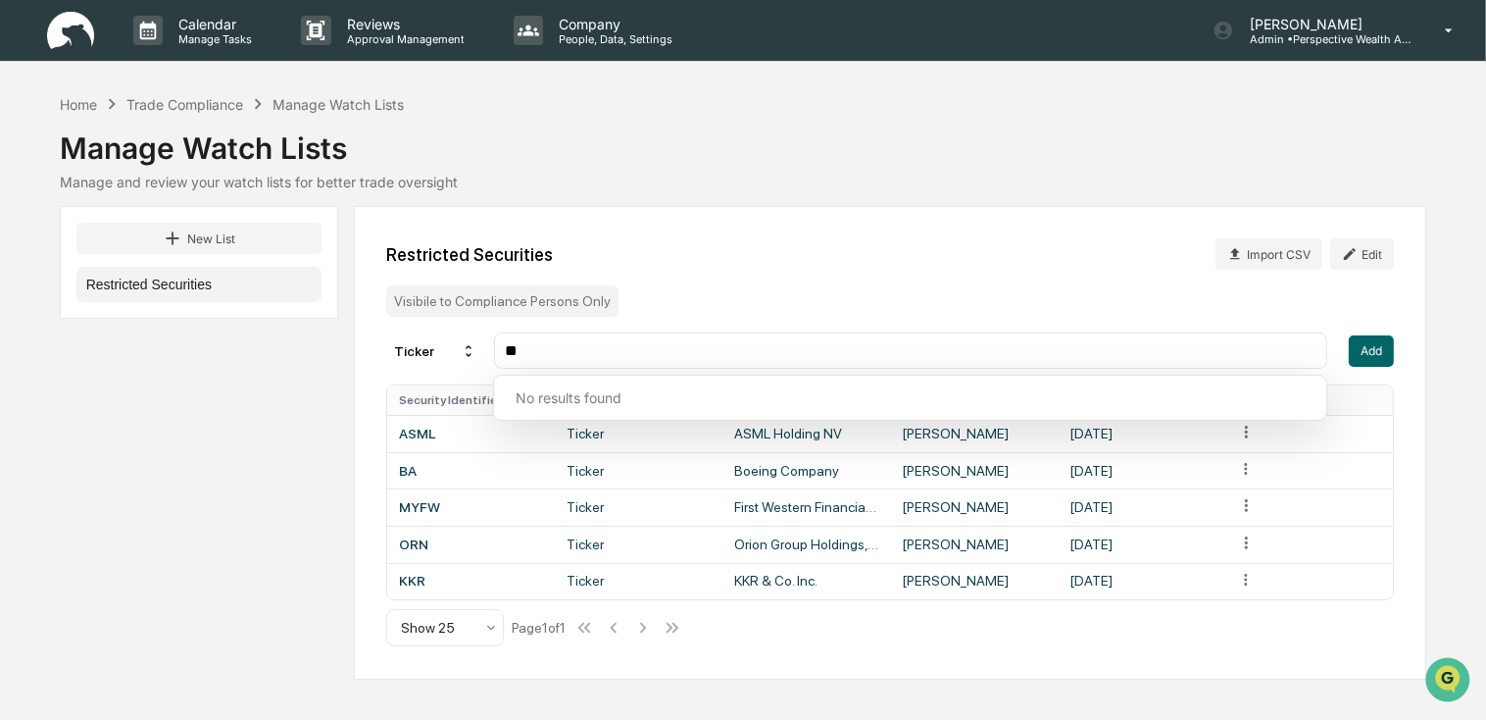
type input "*"
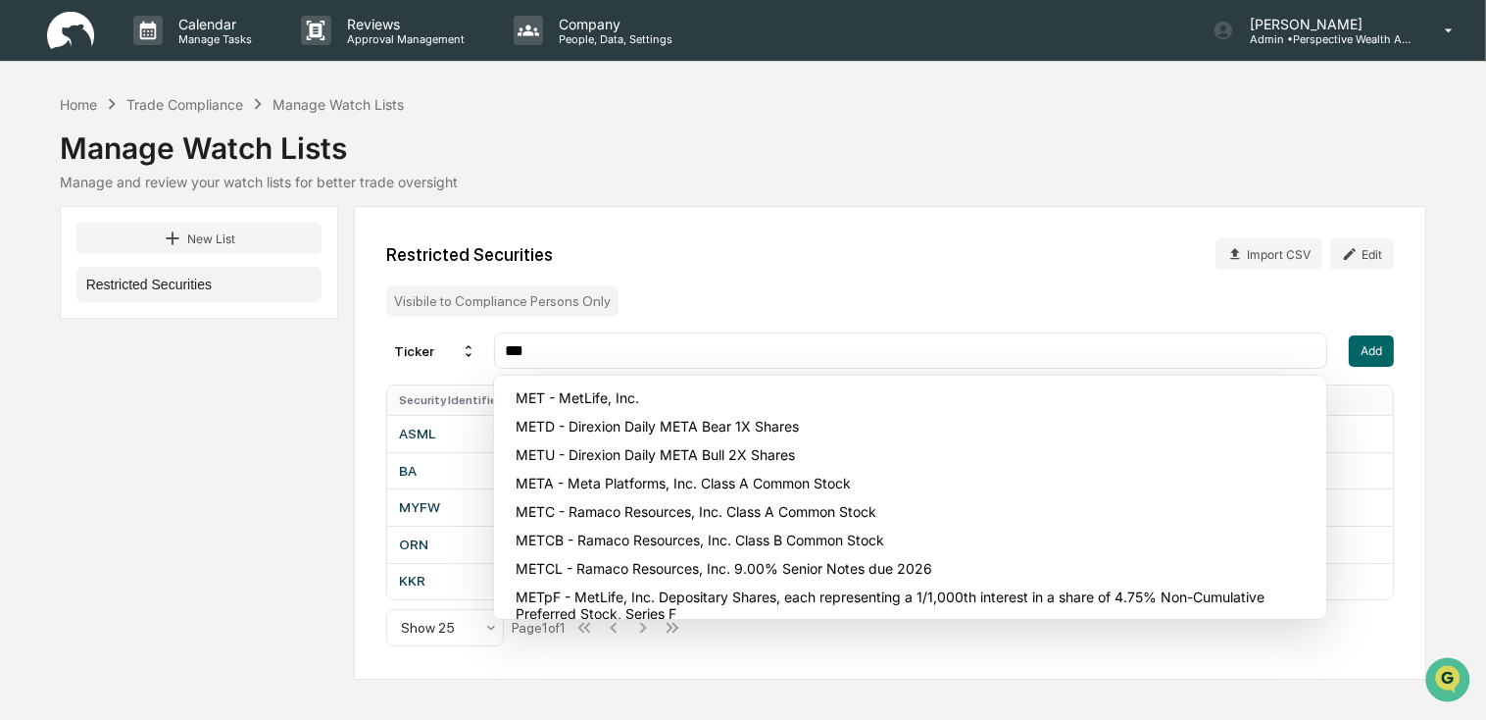
click at [876, 331] on div "Restricted Securities Import CSV Edit Visibile to Compliance Persons Only Ticke…" at bounding box center [891, 443] width 1074 height 474
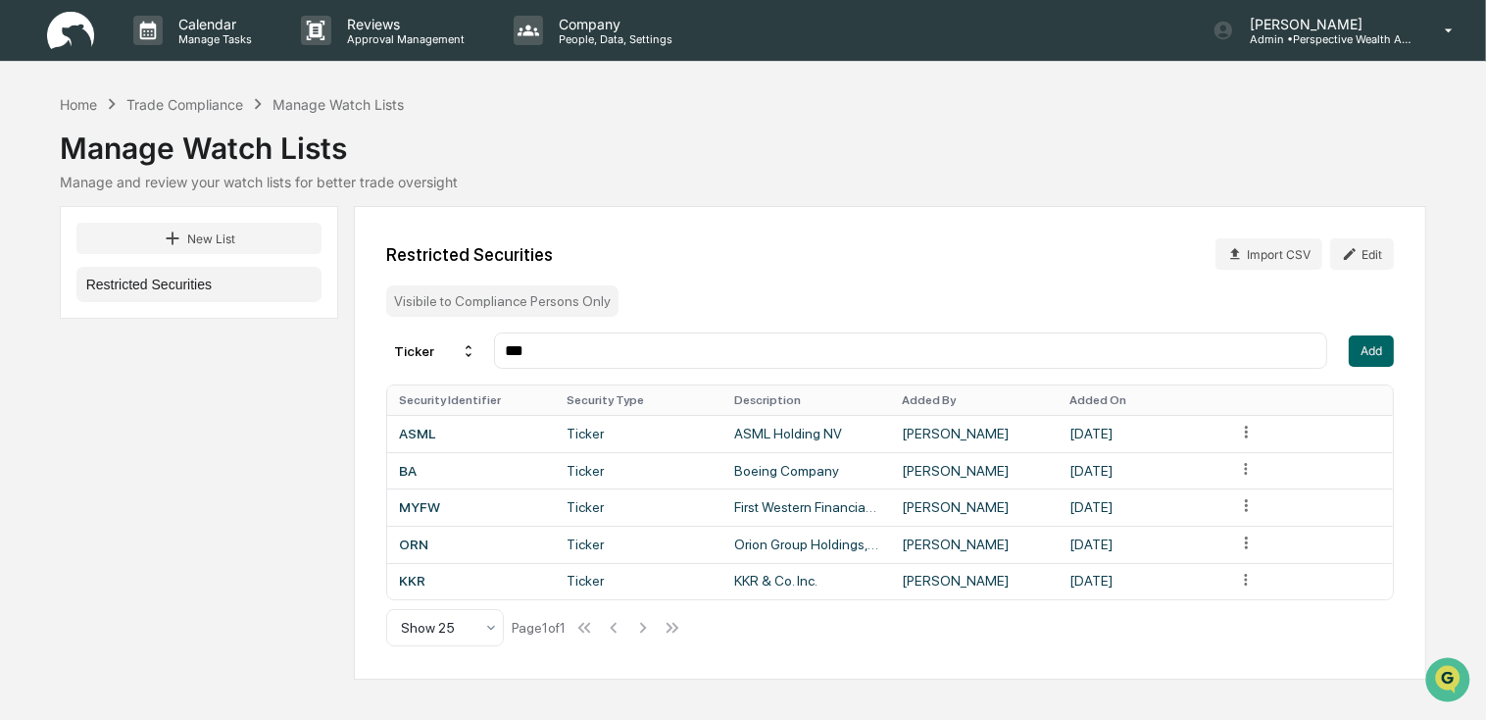
click at [859, 356] on input "***" at bounding box center [911, 350] width 817 height 19
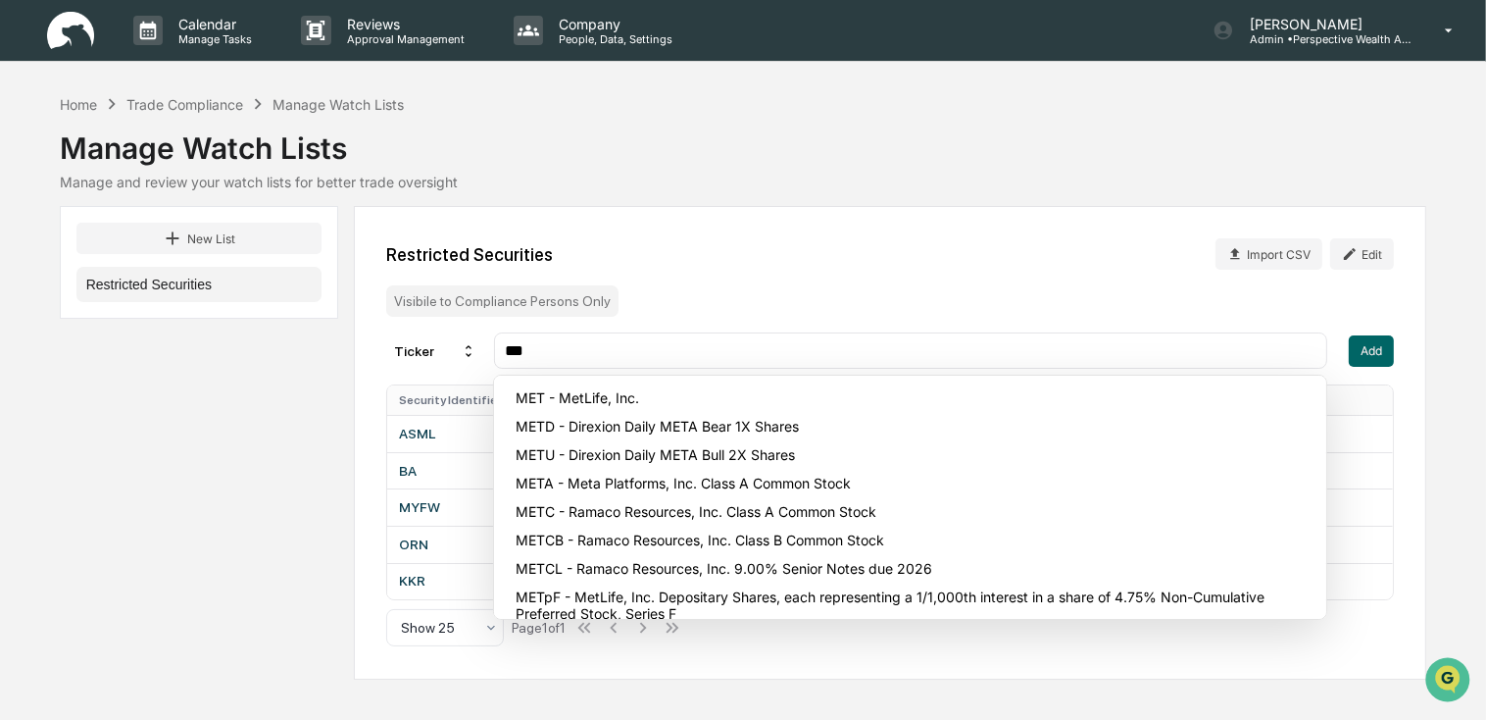
click at [859, 356] on input "***" at bounding box center [911, 350] width 817 height 19
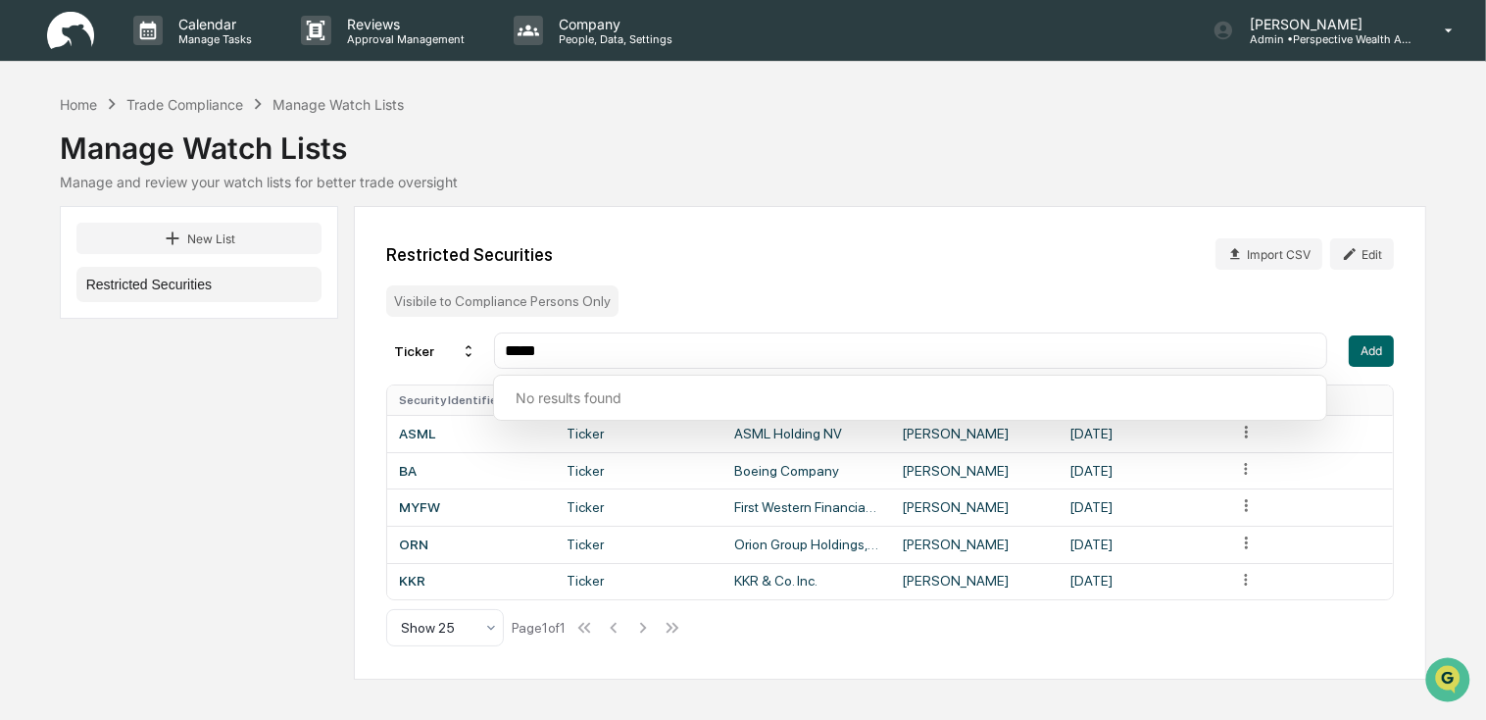
type input "*****"
click at [1073, 288] on div "Restricted Securities Import CSV Edit Visibile to Compliance Persons Only Ticke…" at bounding box center [891, 443] width 1074 height 474
